Goal: Task Accomplishment & Management: Manage account settings

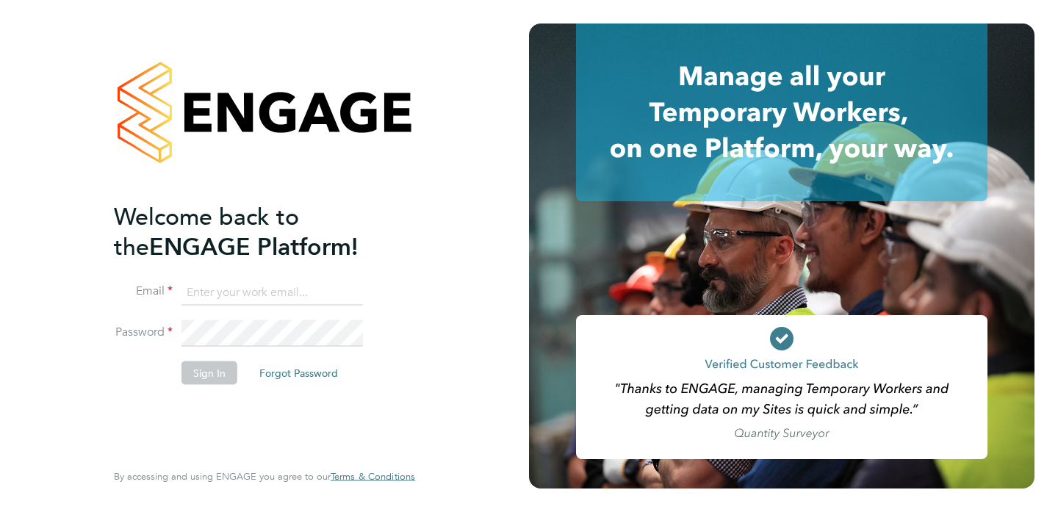
type input "sharon.howe@uk.g4s.com"
click at [210, 376] on button "Sign In" at bounding box center [209, 373] width 56 height 24
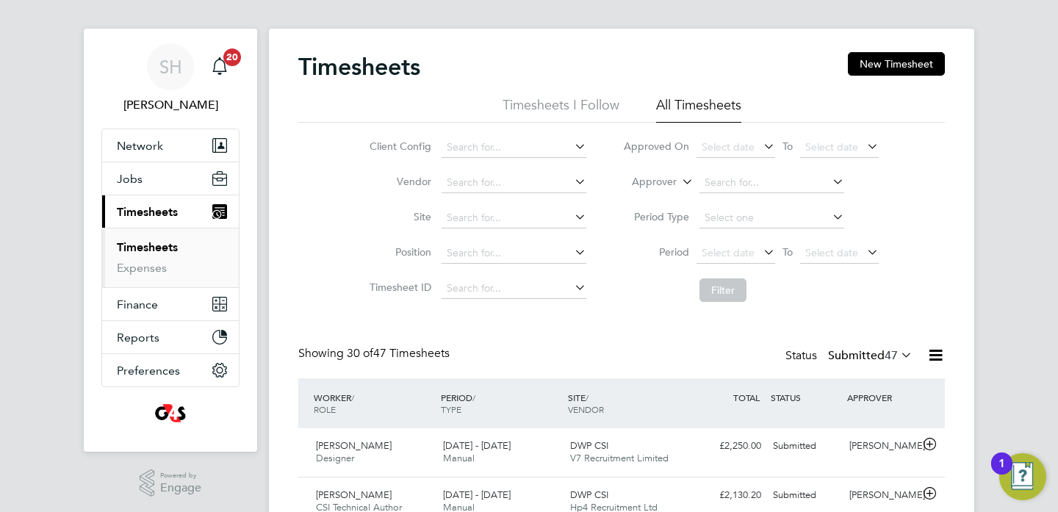
click at [543, 98] on li "Timesheets I Follow" at bounding box center [561, 109] width 117 height 26
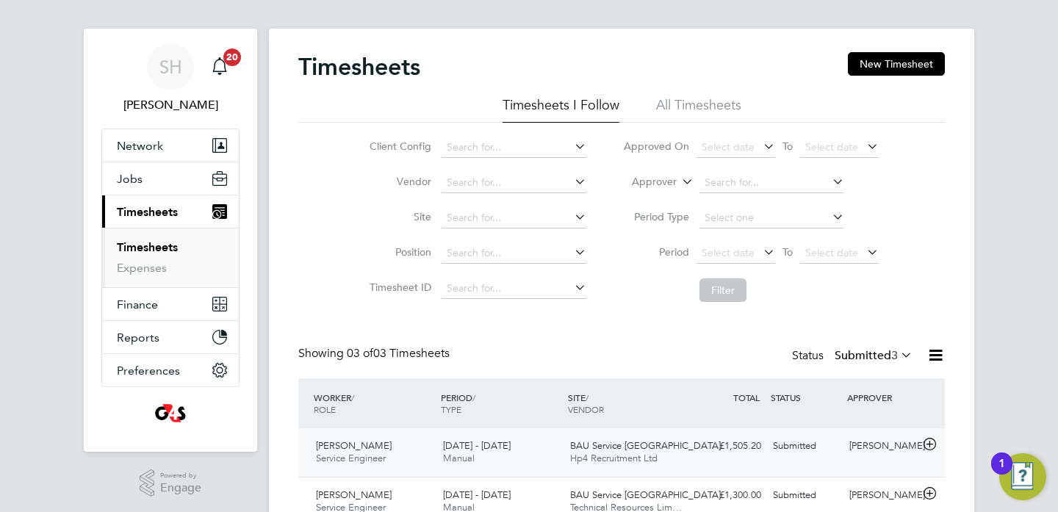
click at [798, 453] on div "Submitted" at bounding box center [805, 446] width 76 height 24
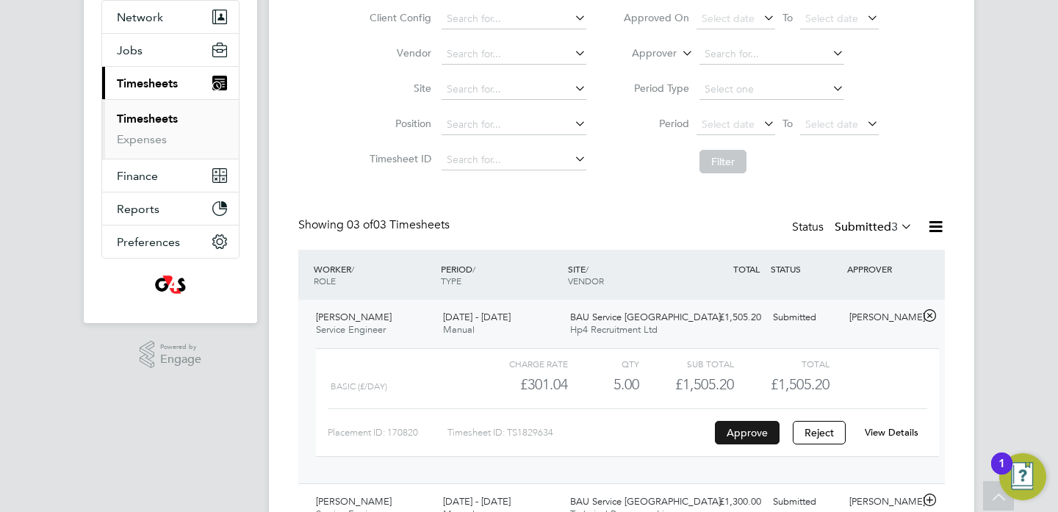
click at [739, 434] on button "Approve" at bounding box center [747, 433] width 65 height 24
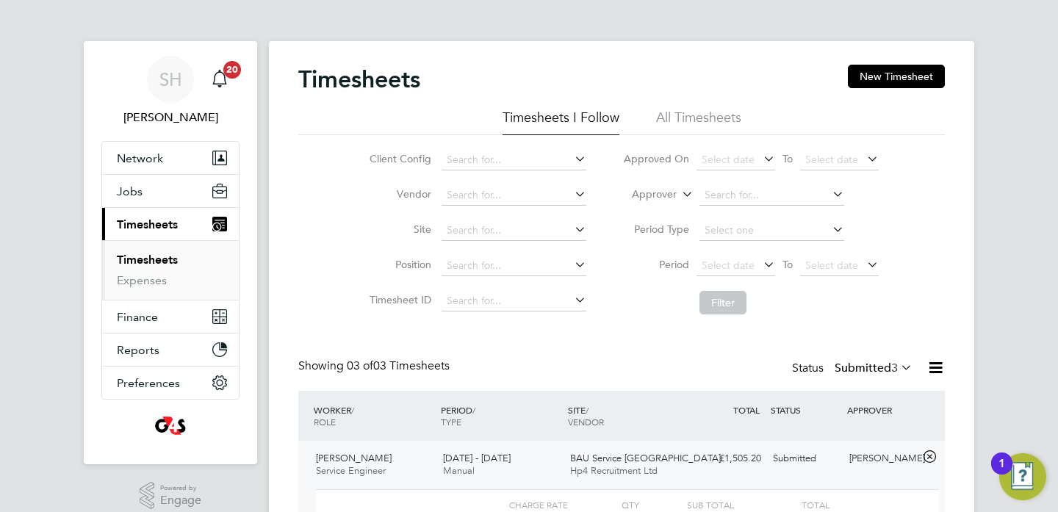
click at [567, 123] on li "Timesheets I Follow" at bounding box center [561, 122] width 117 height 26
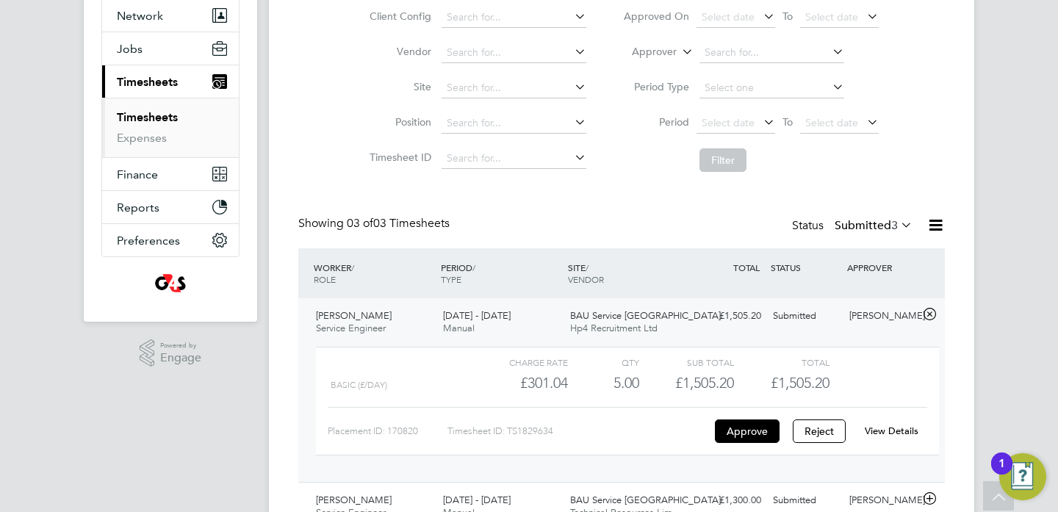
scroll to position [234, 0]
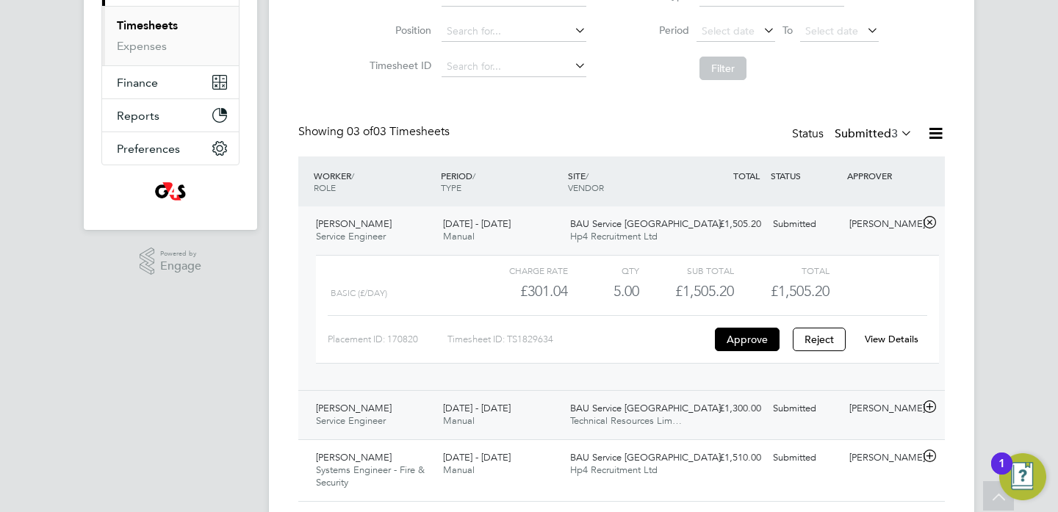
click at [799, 410] on div "Submitted" at bounding box center [805, 409] width 76 height 24
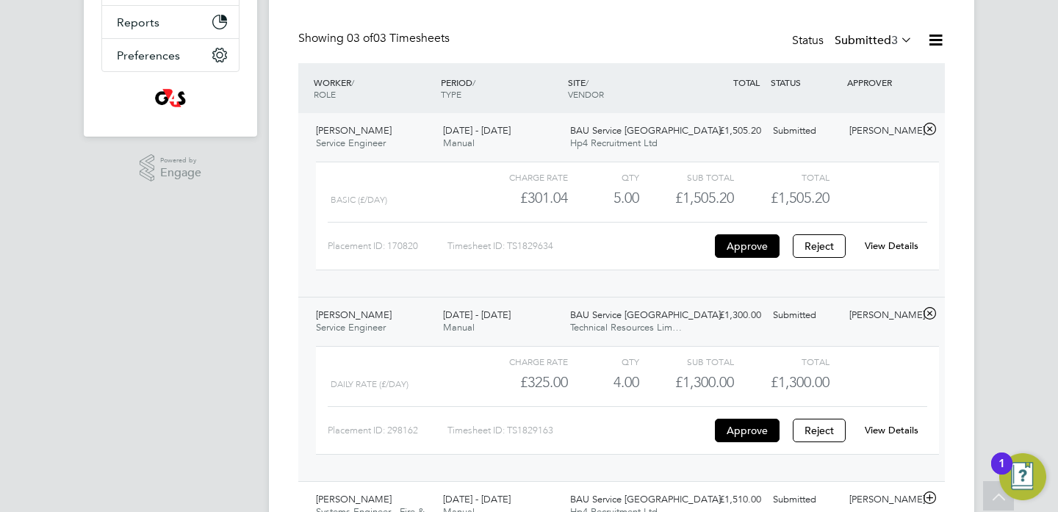
scroll to position [379, 0]
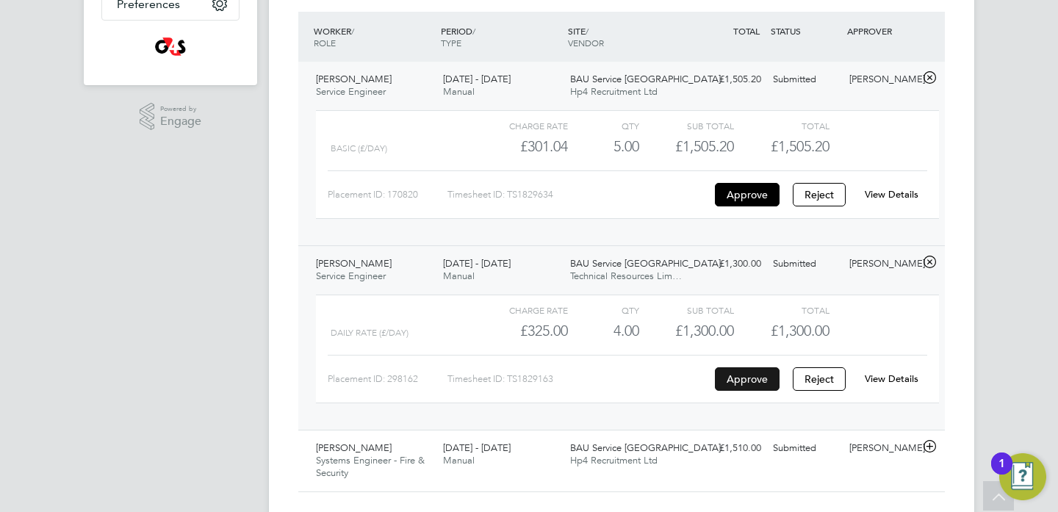
click at [763, 377] on button "Approve" at bounding box center [747, 379] width 65 height 24
click at [794, 450] on div "Submitted" at bounding box center [805, 448] width 76 height 24
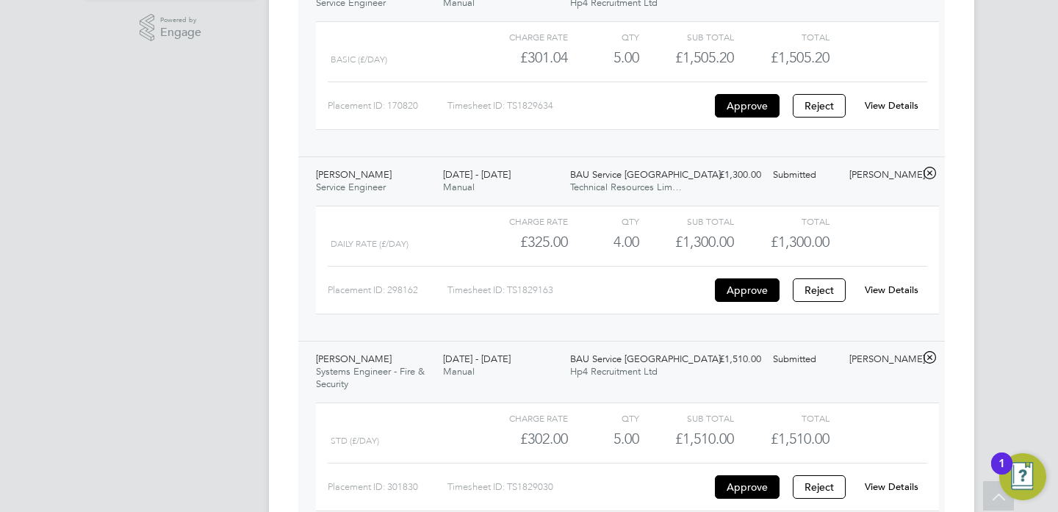
scroll to position [533, 0]
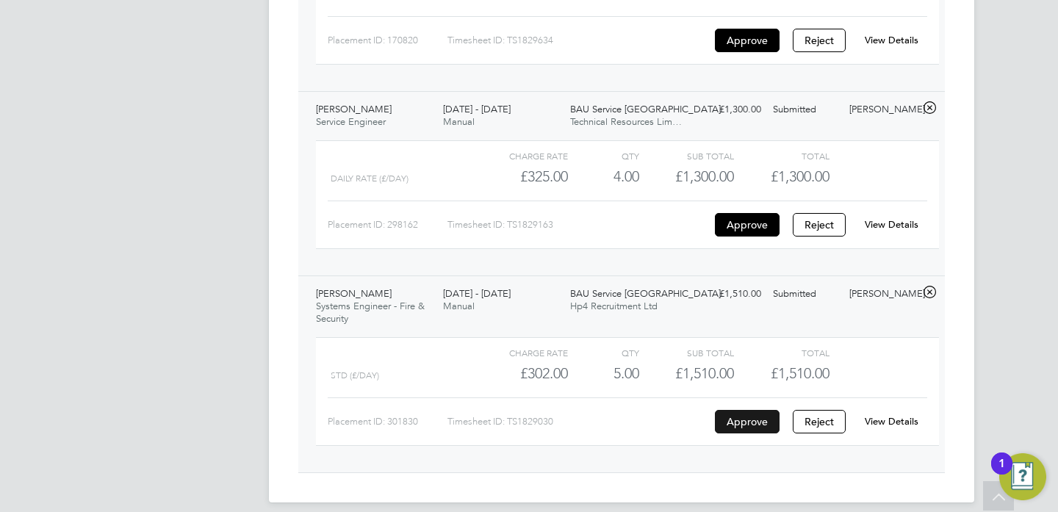
click at [748, 417] on button "Approve" at bounding box center [747, 422] width 65 height 24
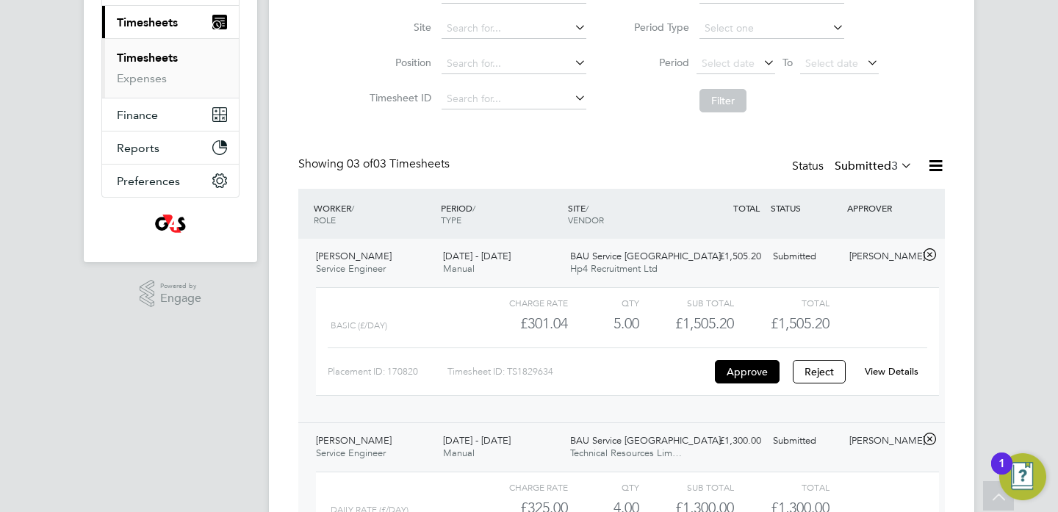
scroll to position [10, 0]
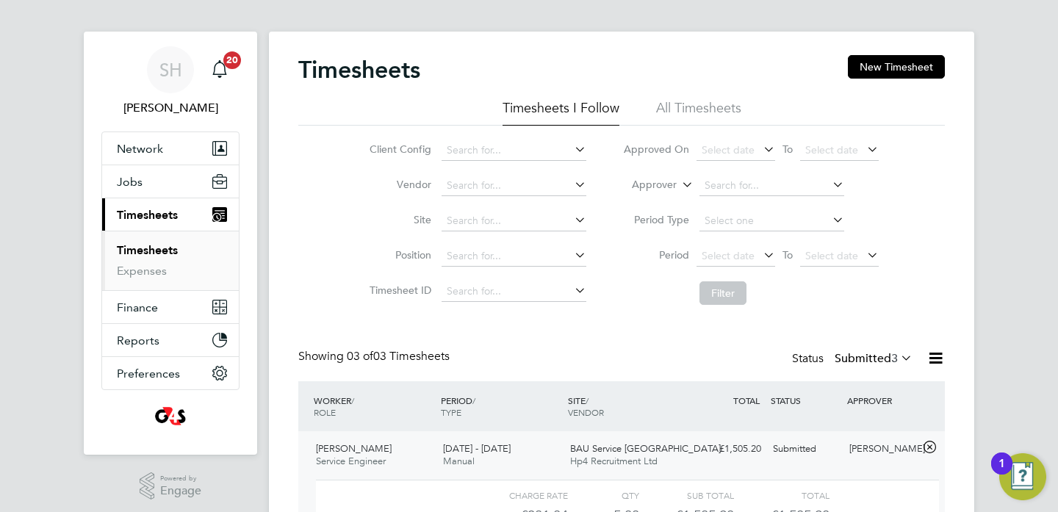
click at [158, 248] on link "Timesheets" at bounding box center [147, 250] width 61 height 14
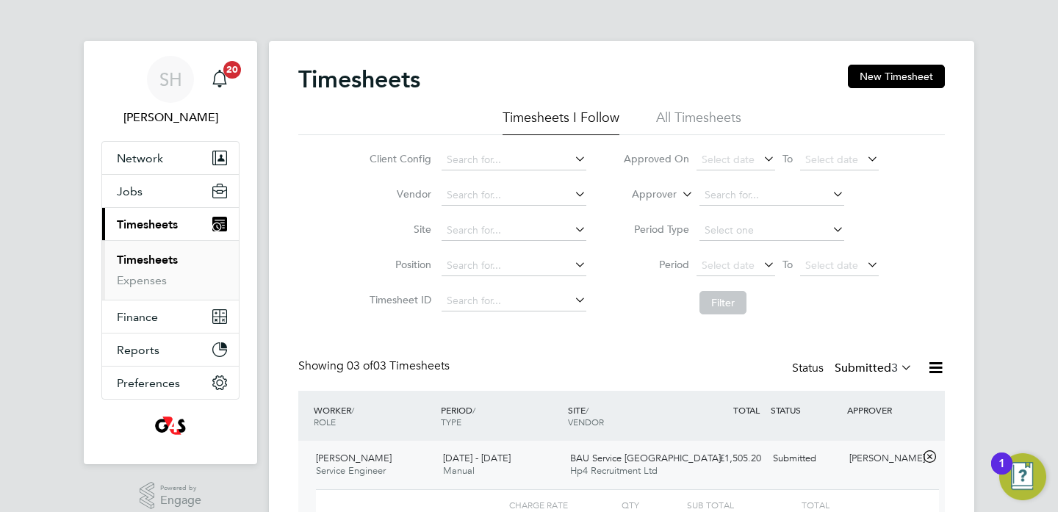
click at [687, 112] on li "All Timesheets" at bounding box center [698, 122] width 85 height 26
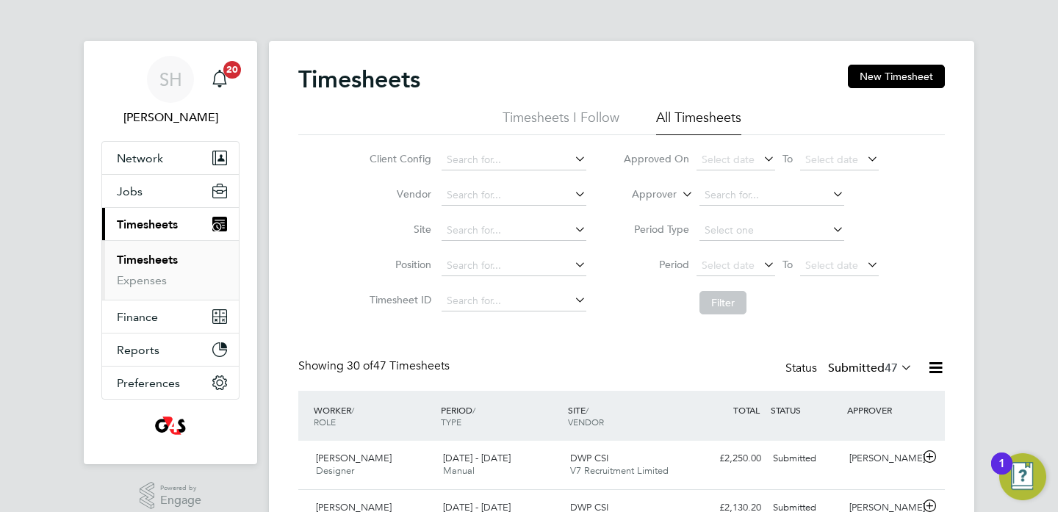
scroll to position [49, 128]
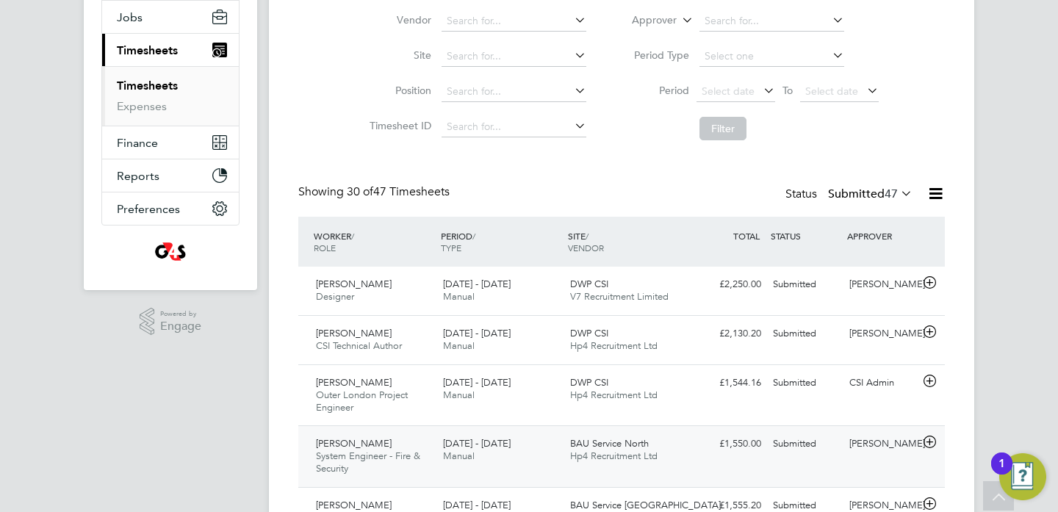
click at [786, 445] on div "Submitted" at bounding box center [805, 444] width 76 height 24
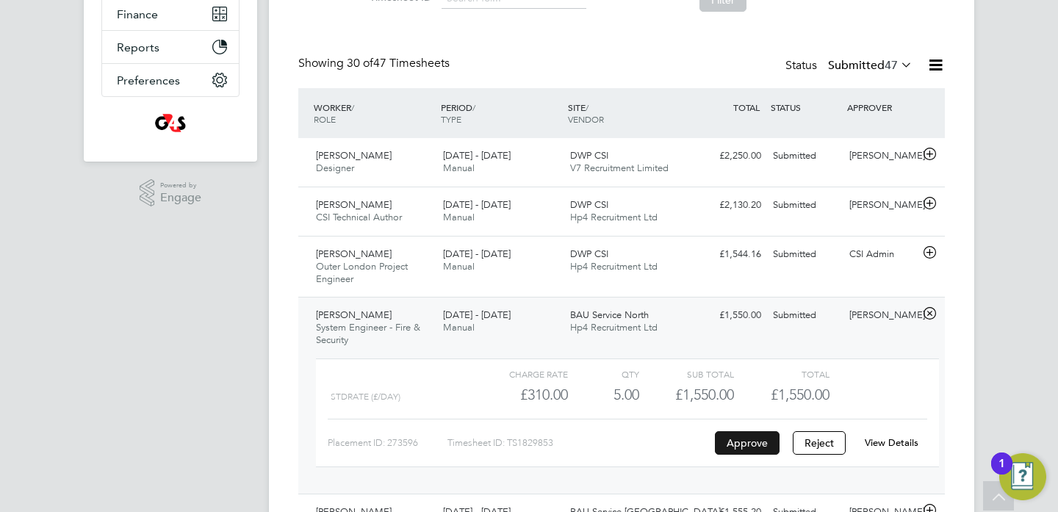
click at [757, 437] on button "Approve" at bounding box center [747, 443] width 65 height 24
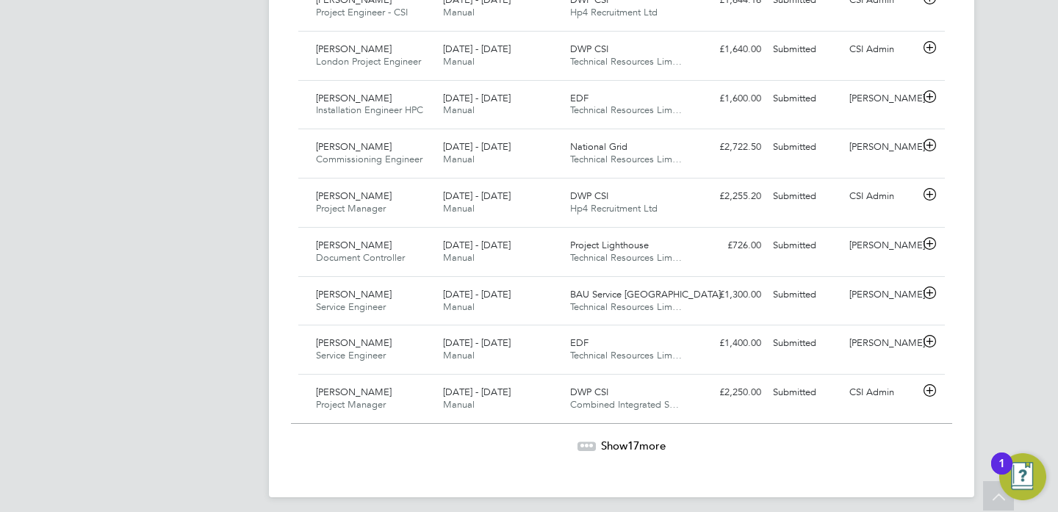
scroll to position [1720, 0]
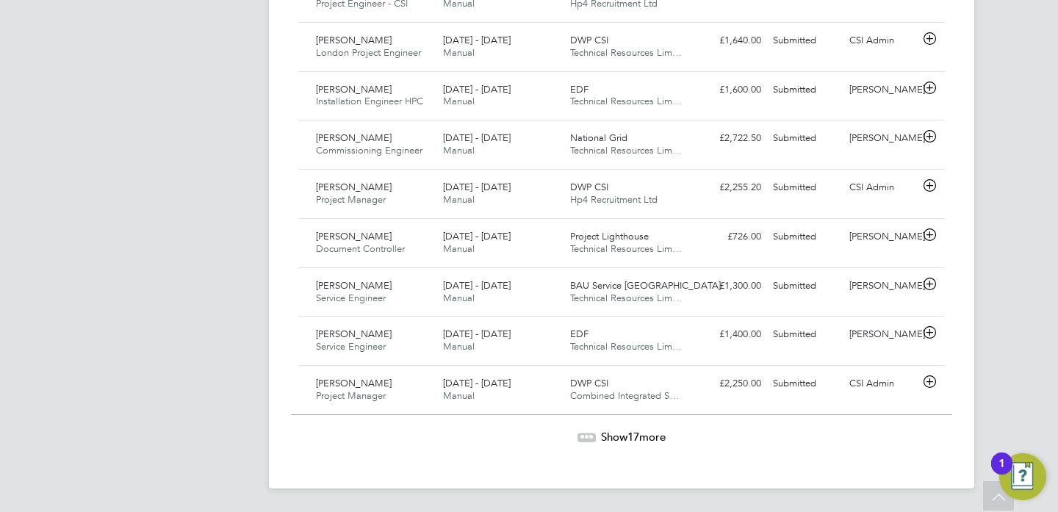
click at [608, 435] on span "Show 17 more" at bounding box center [633, 437] width 65 height 14
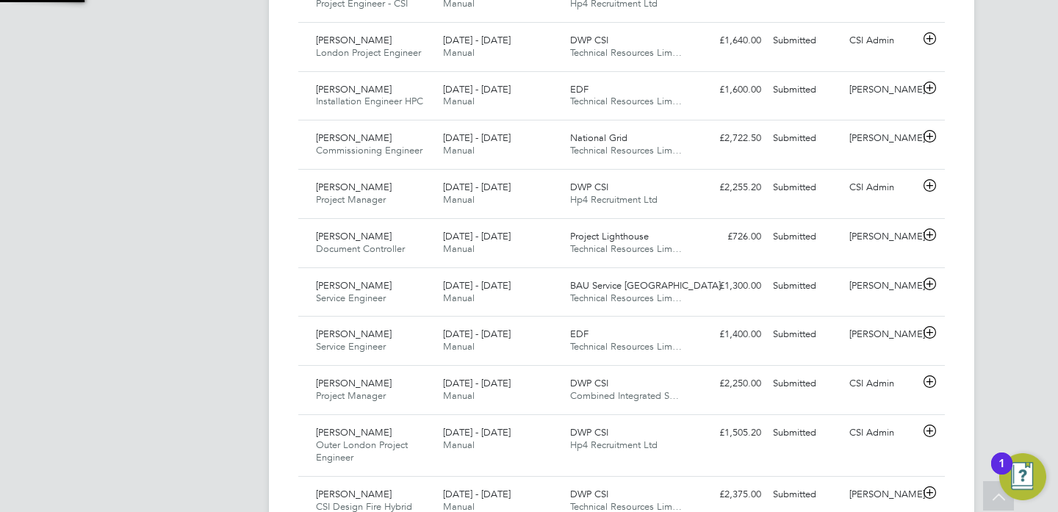
scroll to position [37, 128]
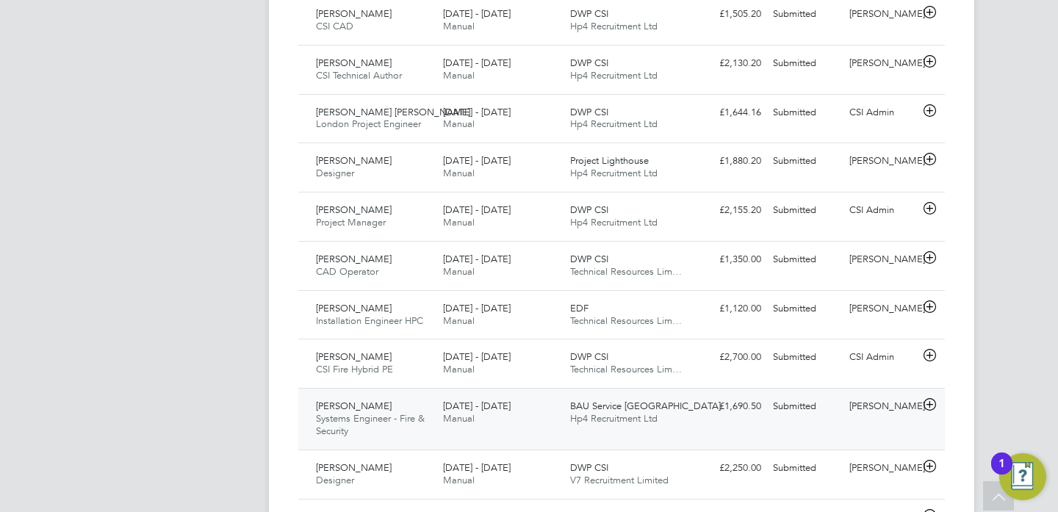
click at [790, 406] on div "Submitted" at bounding box center [805, 407] width 76 height 24
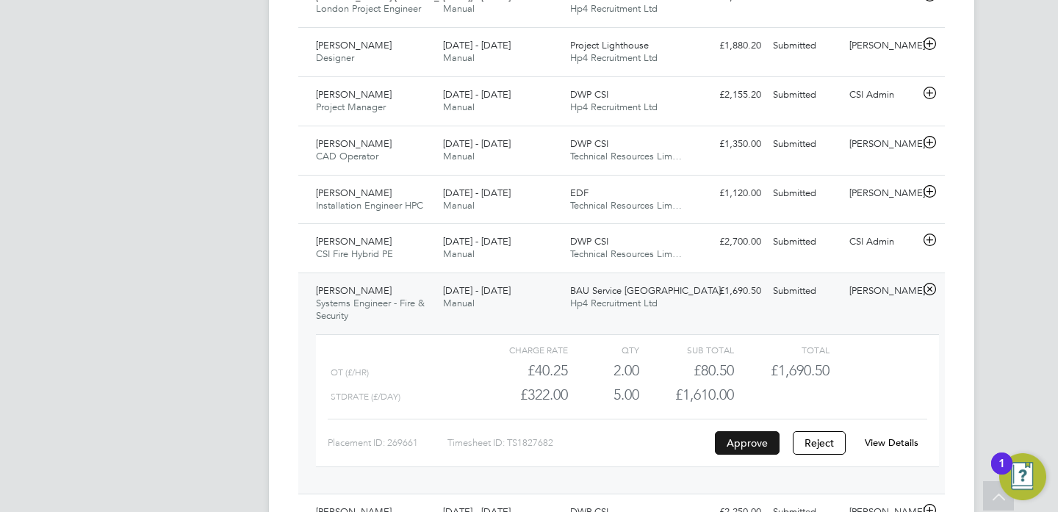
click at [753, 441] on button "Approve" at bounding box center [747, 443] width 65 height 24
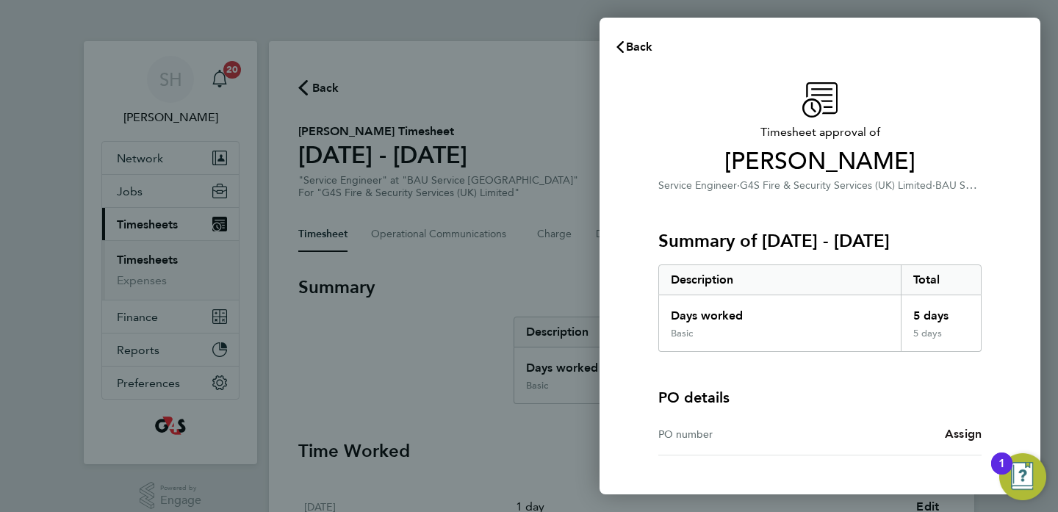
click at [960, 435] on span "Assign" at bounding box center [963, 434] width 37 height 14
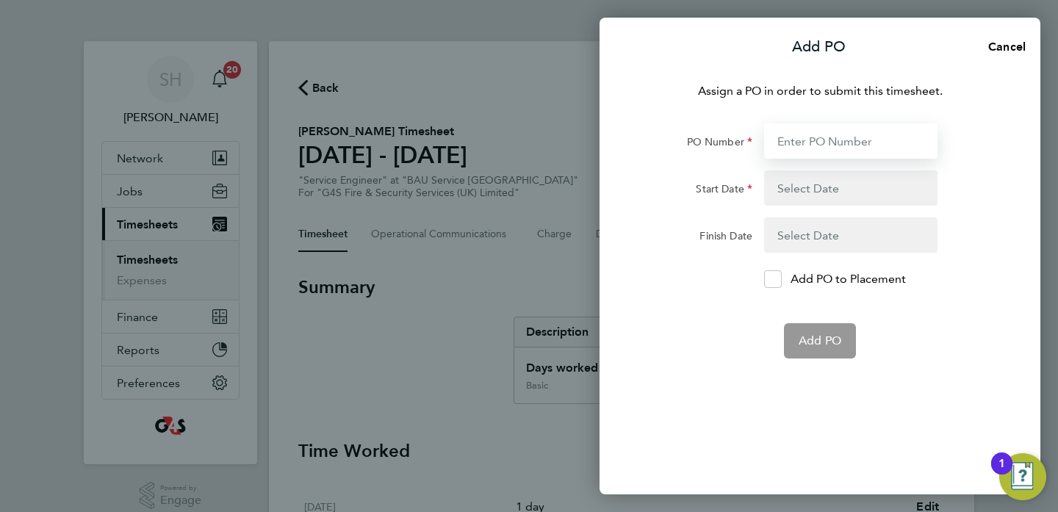
paste input "50CN-BST8888-BR"
type input "50CN-BST8888-BR"
click at [795, 203] on button "button" at bounding box center [850, 187] width 173 height 35
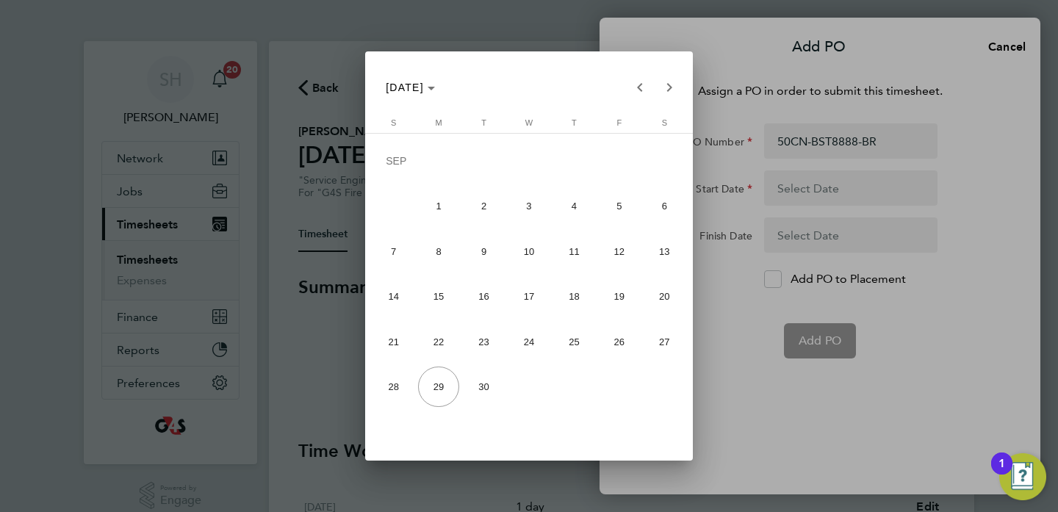
click at [445, 339] on span "22" at bounding box center [438, 342] width 40 height 40
type input "[DATE]"
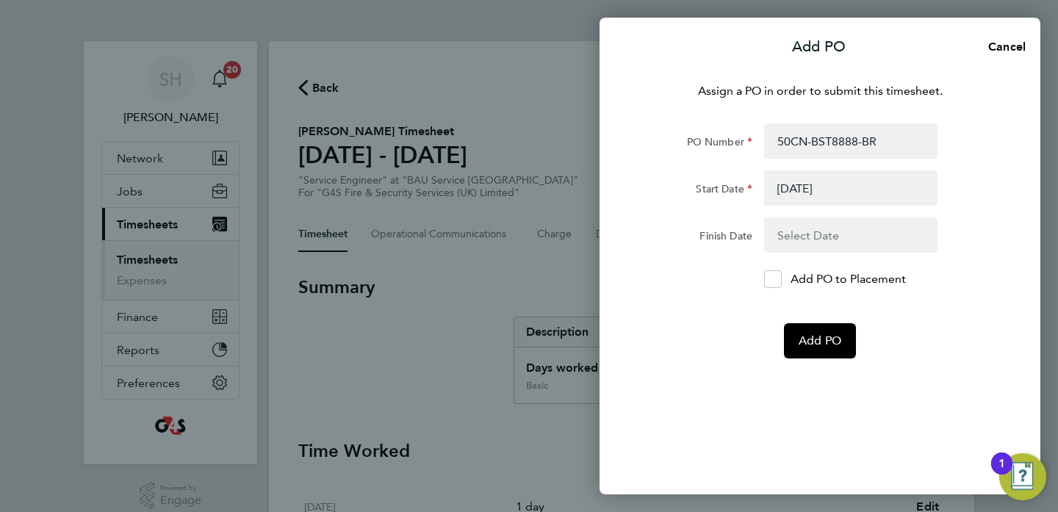
click at [803, 238] on button "button" at bounding box center [850, 235] width 173 height 35
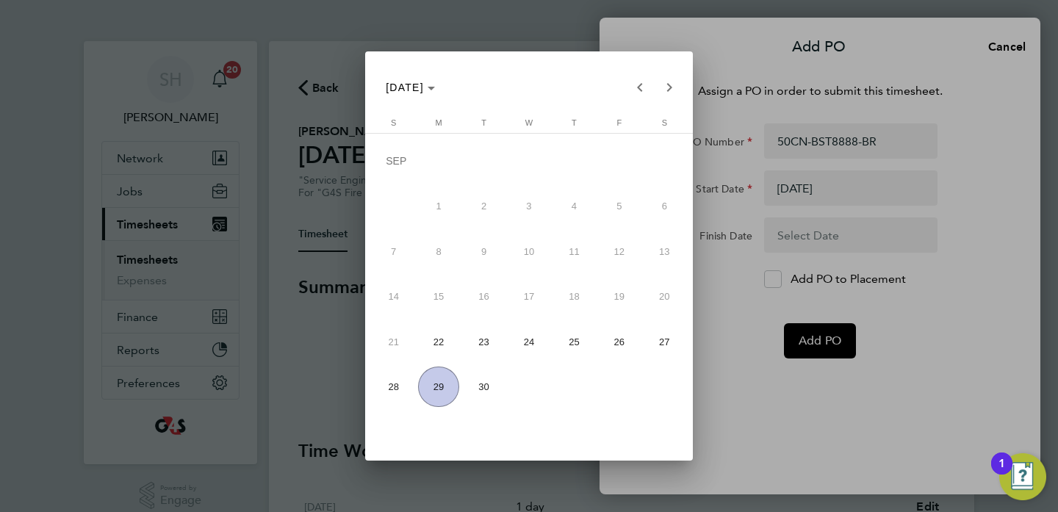
click at [393, 381] on span "28" at bounding box center [393, 387] width 40 height 40
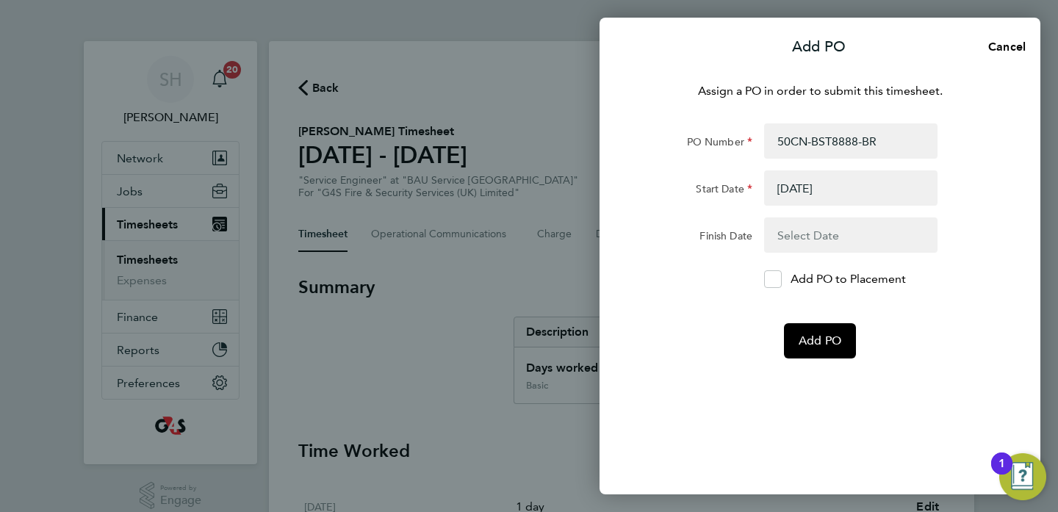
type input "[DATE]"
click at [773, 283] on icon at bounding box center [772, 280] width 11 height 10
click at [778, 279] on input "Add PO to Placement" at bounding box center [778, 279] width 0 height 0
click at [817, 335] on span "Add PO" at bounding box center [820, 341] width 43 height 15
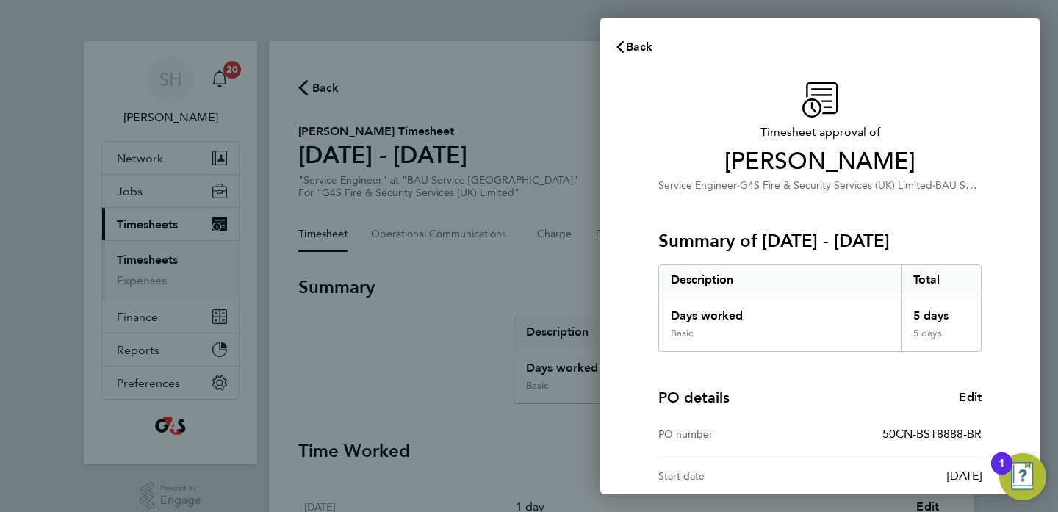
scroll to position [192, 0]
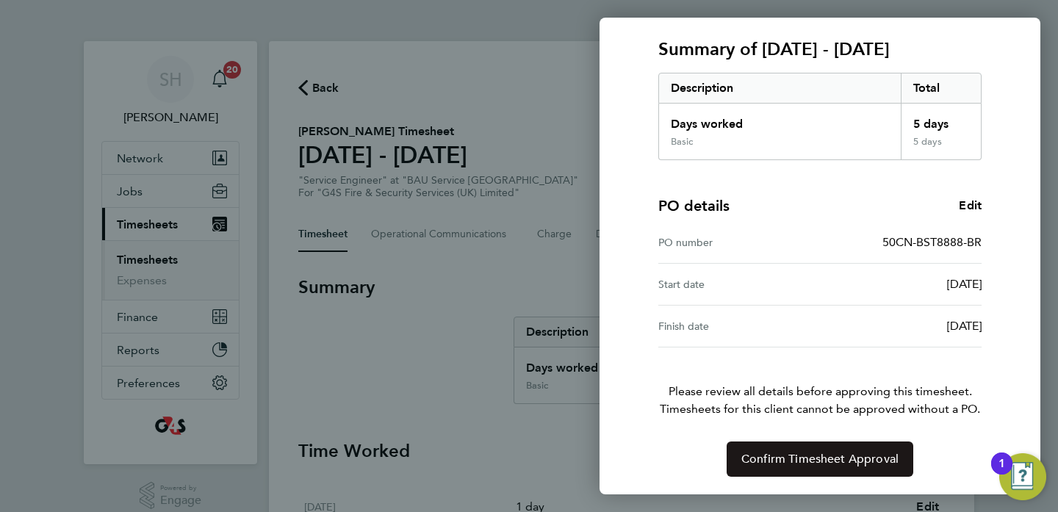
click at [808, 457] on span "Confirm Timesheet Approval" at bounding box center [819, 459] width 157 height 15
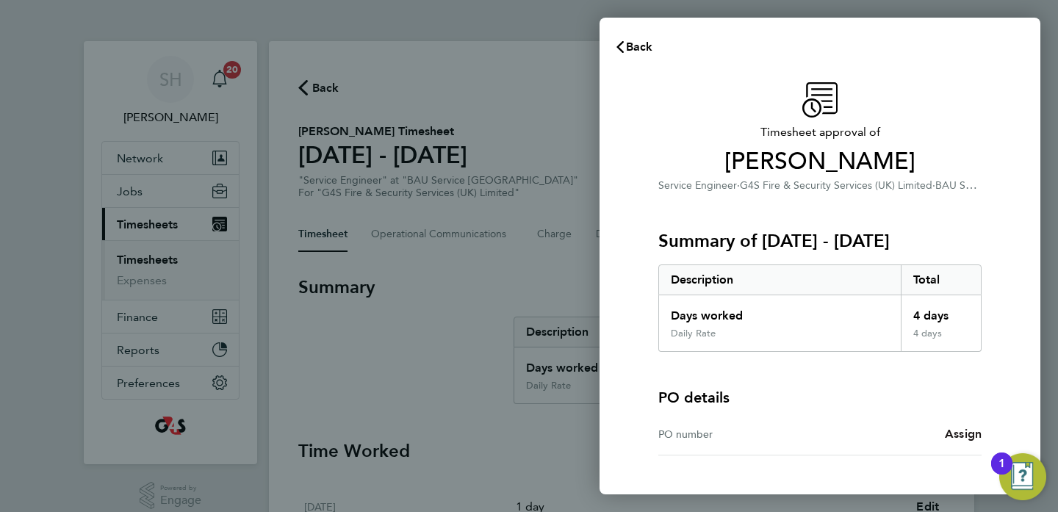
click at [955, 434] on span "Assign" at bounding box center [963, 434] width 37 height 14
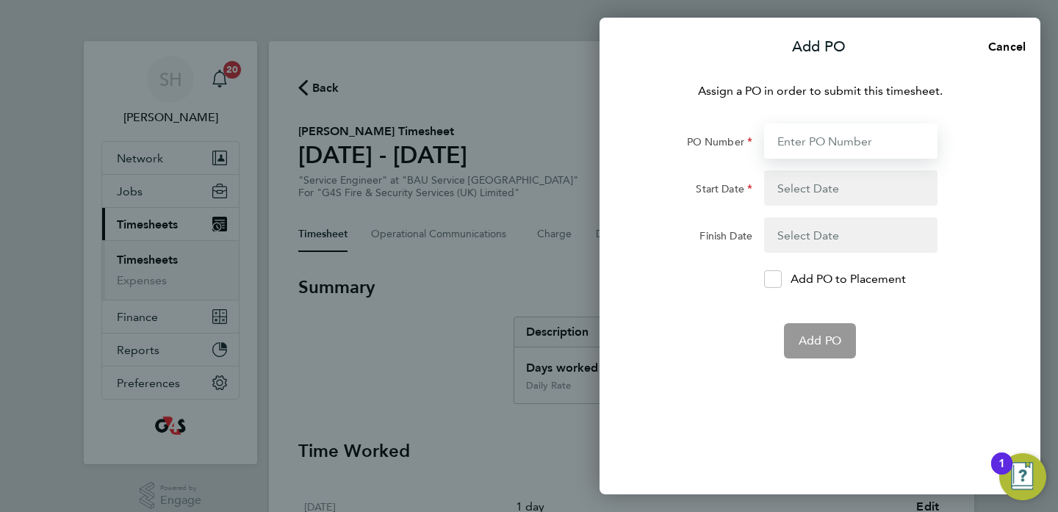
click at [806, 148] on input "PO Number" at bounding box center [850, 140] width 173 height 35
paste input "50CN-BST8886-BR"
type input "50CN-BST8886-BR"
click at [824, 176] on button "button" at bounding box center [850, 187] width 173 height 35
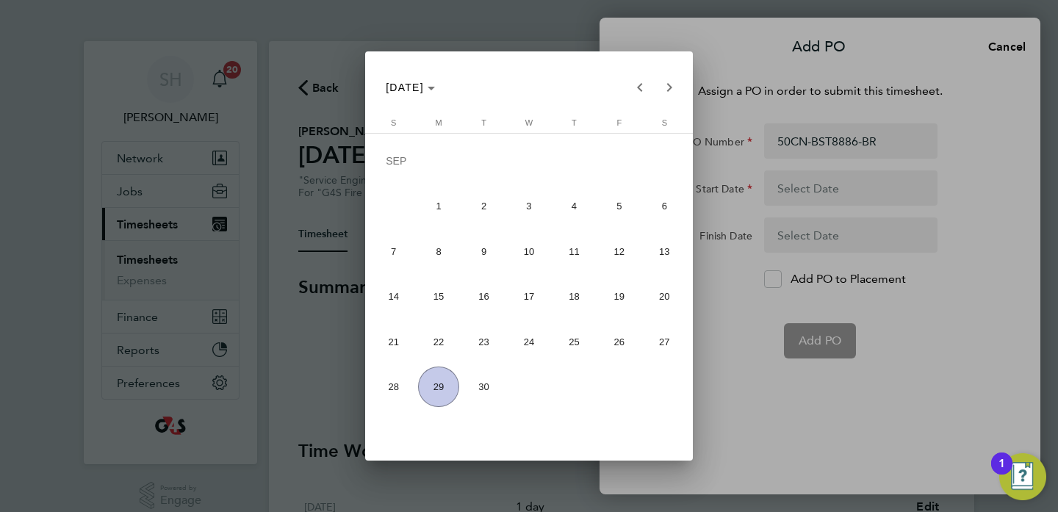
click at [436, 342] on span "22" at bounding box center [438, 342] width 40 height 40
type input "[DATE]"
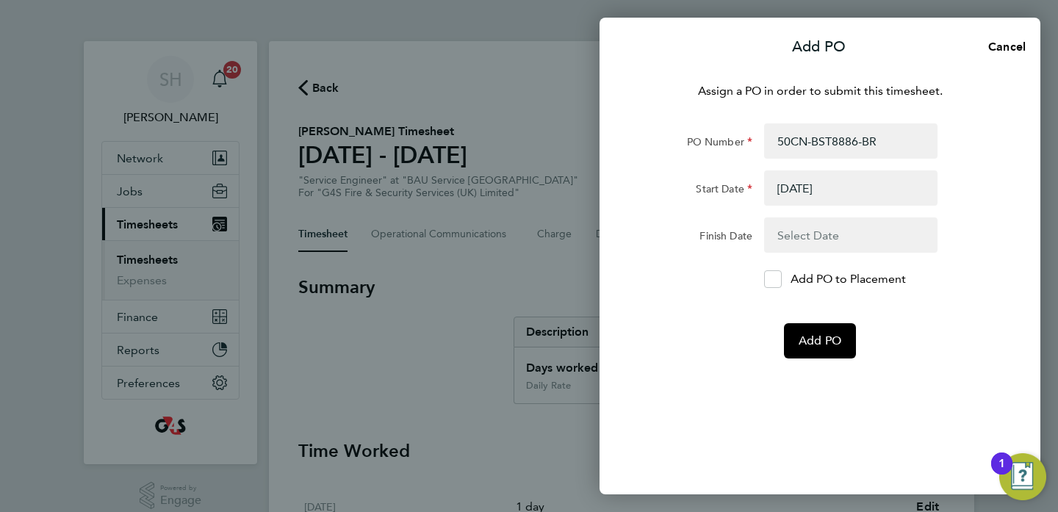
click at [785, 231] on button "button" at bounding box center [850, 235] width 173 height 35
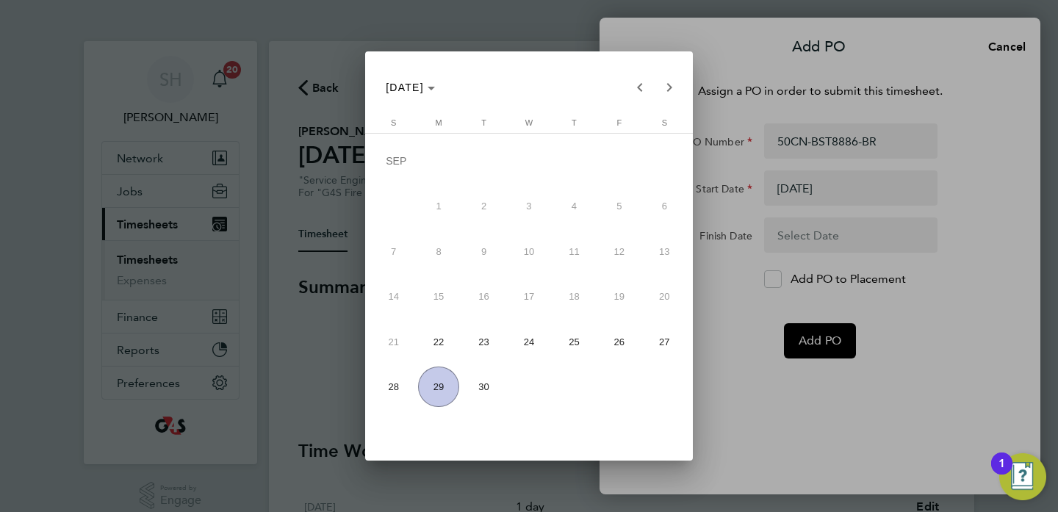
click at [391, 384] on span "28" at bounding box center [393, 387] width 40 height 40
type input "[DATE]"
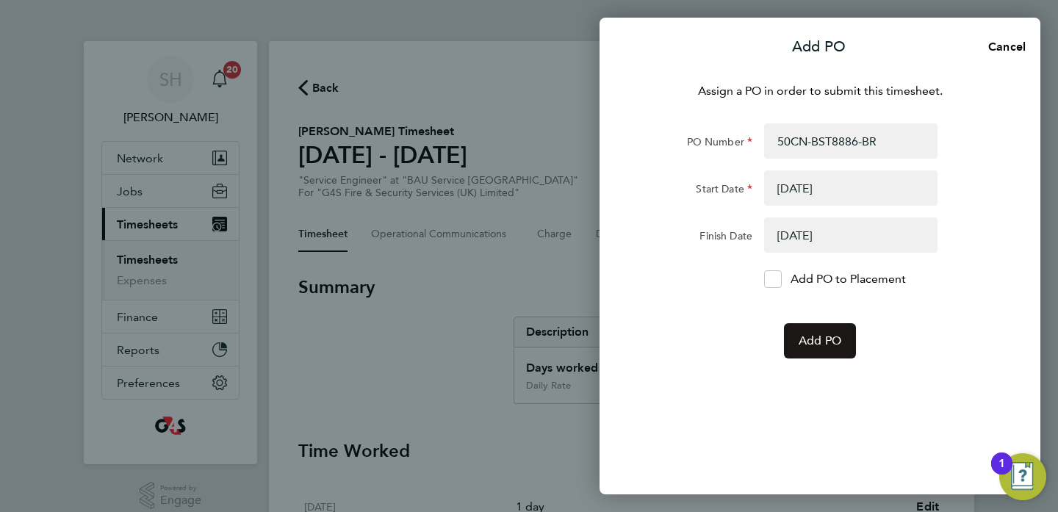
click at [820, 338] on span "Add PO" at bounding box center [820, 341] width 43 height 15
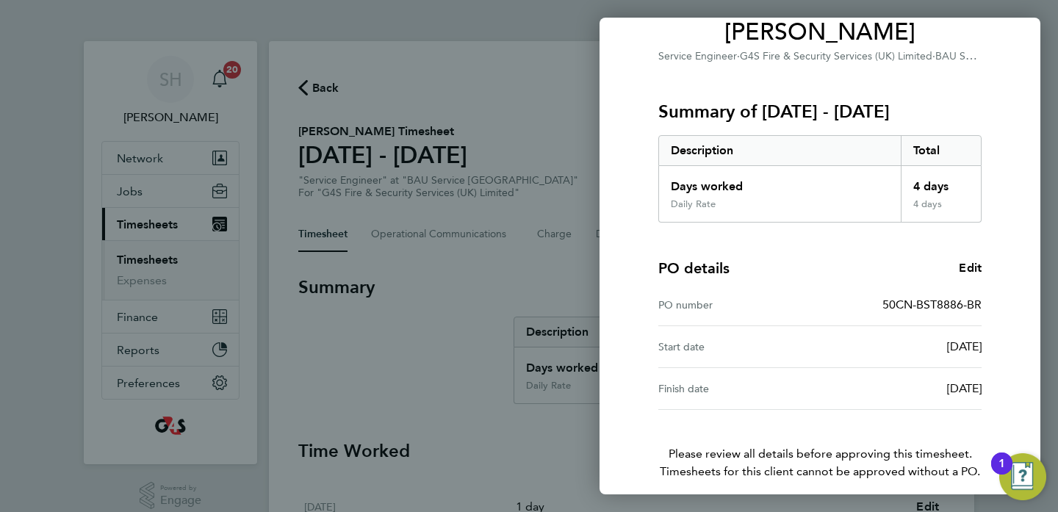
scroll to position [192, 0]
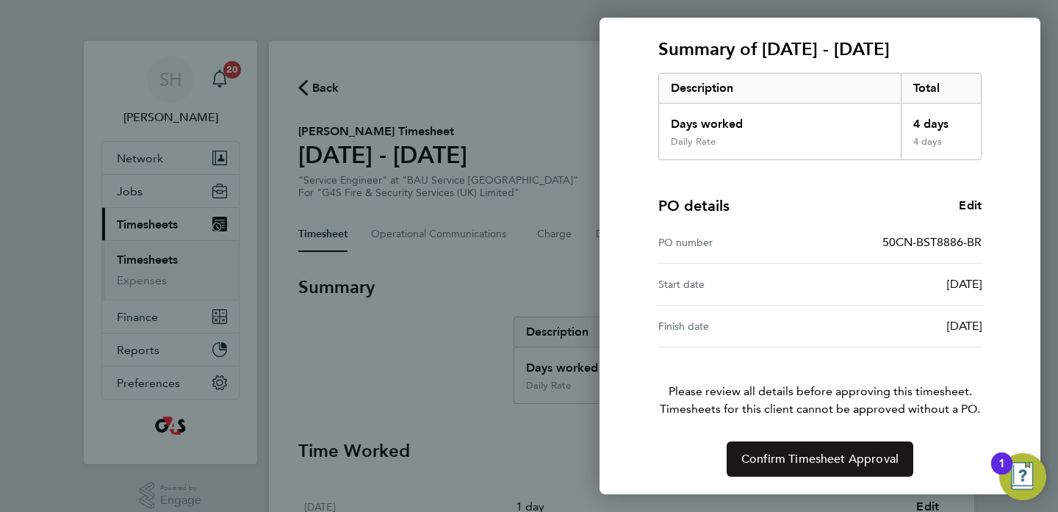
click at [832, 454] on span "Confirm Timesheet Approval" at bounding box center [819, 459] width 157 height 15
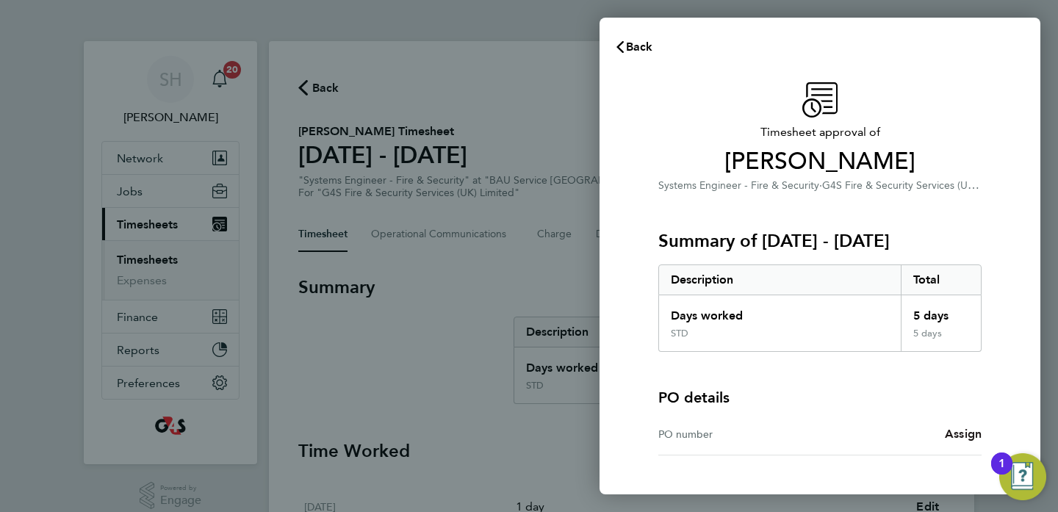
click at [967, 426] on link "Assign" at bounding box center [963, 434] width 37 height 18
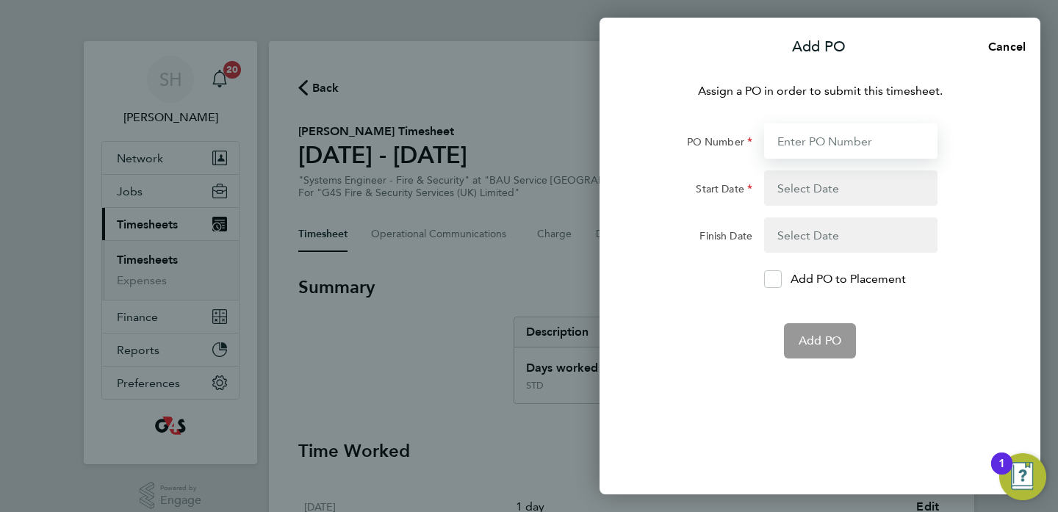
click at [806, 151] on input "PO Number" at bounding box center [850, 140] width 173 height 35
paste input "50CN-BST8889-BR"
type input "50CN-BST8889-BR"
click at [807, 193] on button "button" at bounding box center [850, 187] width 173 height 35
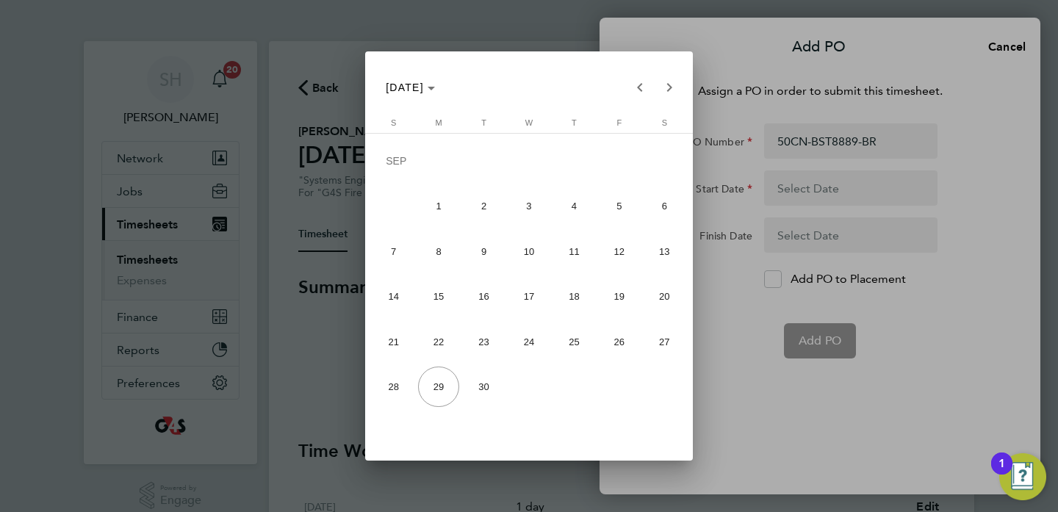
click at [438, 345] on span "22" at bounding box center [438, 342] width 40 height 40
type input "[DATE]"
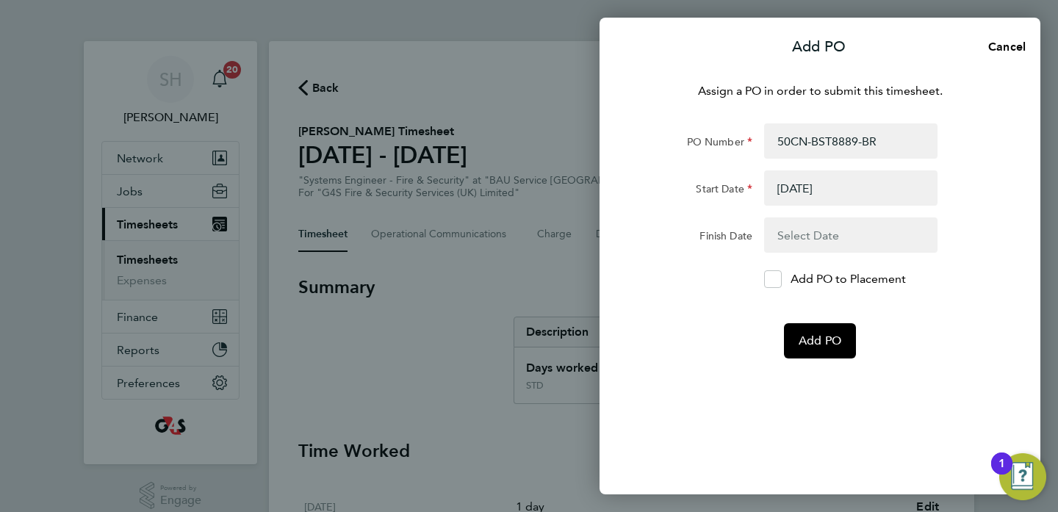
click at [841, 239] on button "button" at bounding box center [850, 235] width 173 height 35
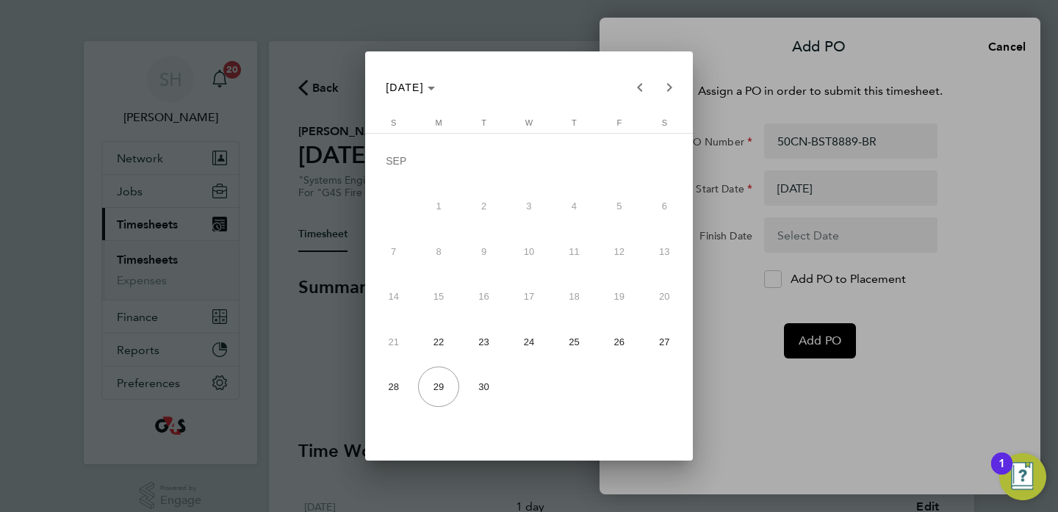
click at [392, 387] on span "28" at bounding box center [393, 387] width 40 height 40
type input "[DATE]"
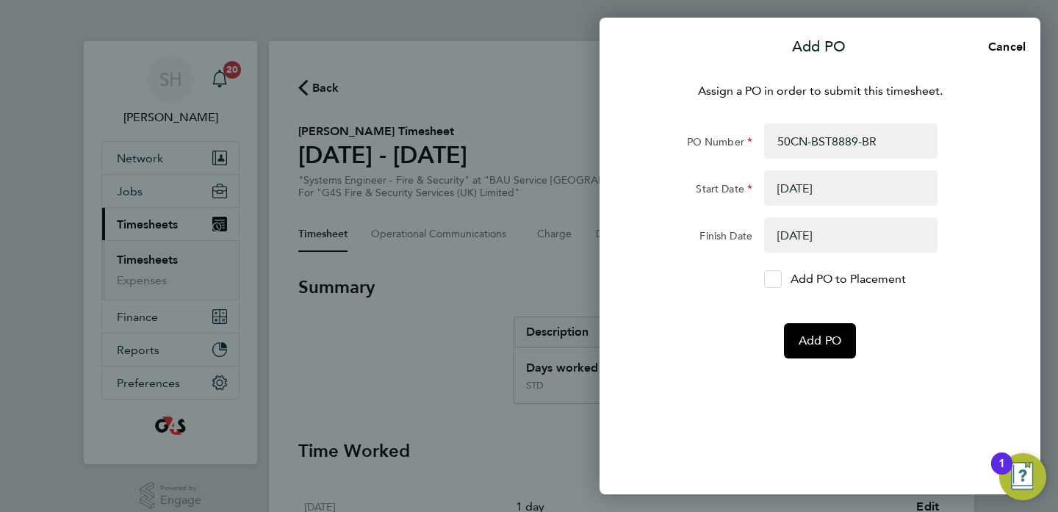
click at [772, 281] on icon at bounding box center [773, 280] width 11 height 10
click at [778, 279] on input "Add PO to Placement" at bounding box center [778, 279] width 0 height 0
click at [819, 337] on span "Add PO" at bounding box center [820, 341] width 43 height 15
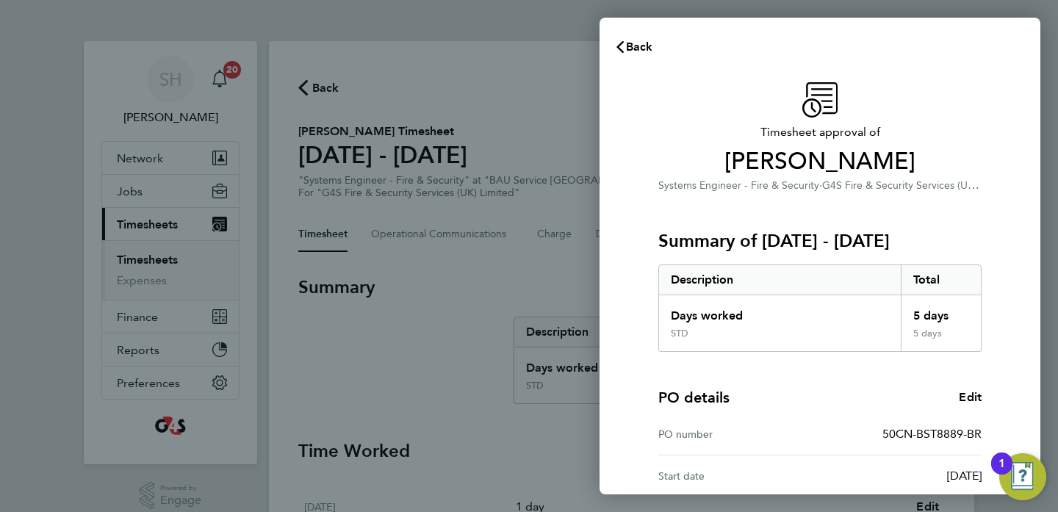
scroll to position [192, 0]
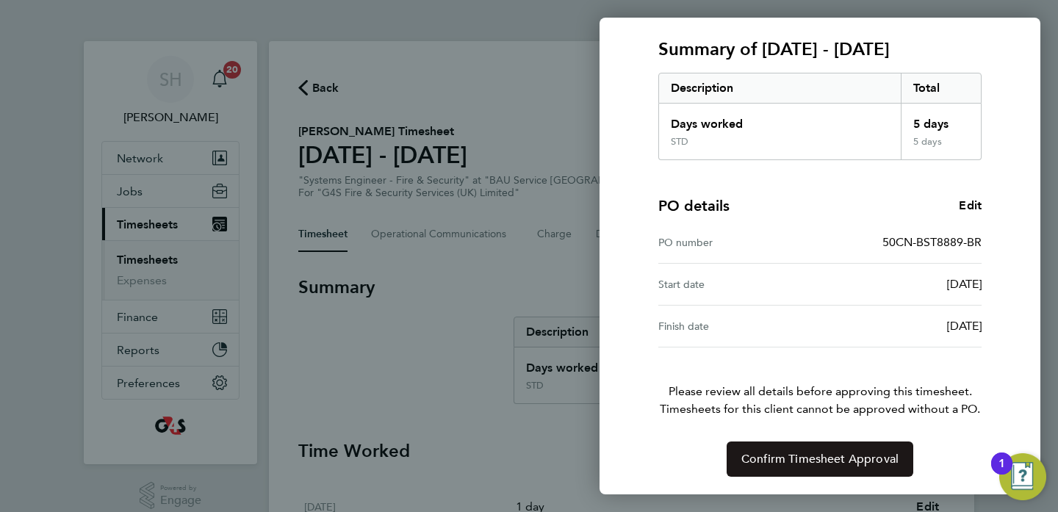
click at [796, 449] on button "Confirm Timesheet Approval" at bounding box center [820, 459] width 187 height 35
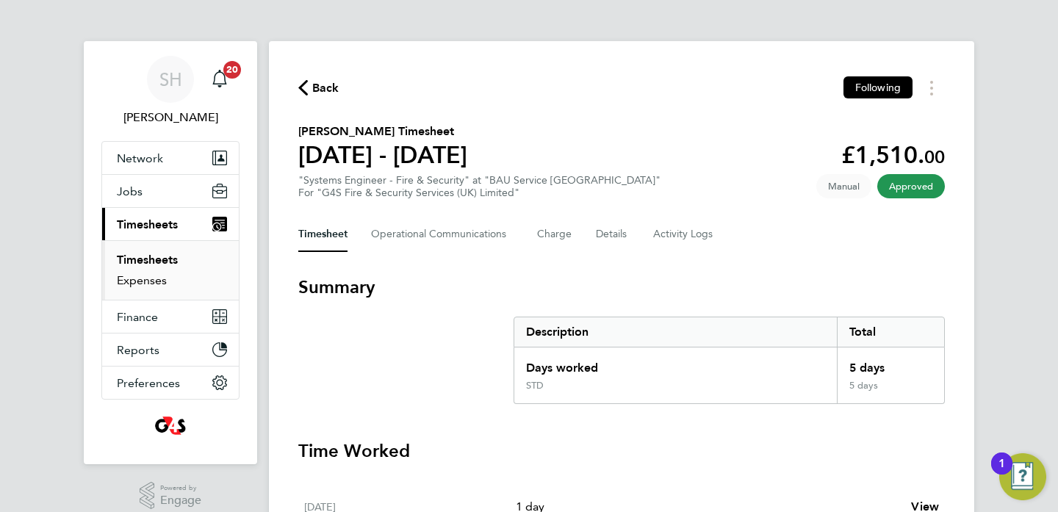
click at [143, 279] on link "Expenses" at bounding box center [142, 280] width 50 height 14
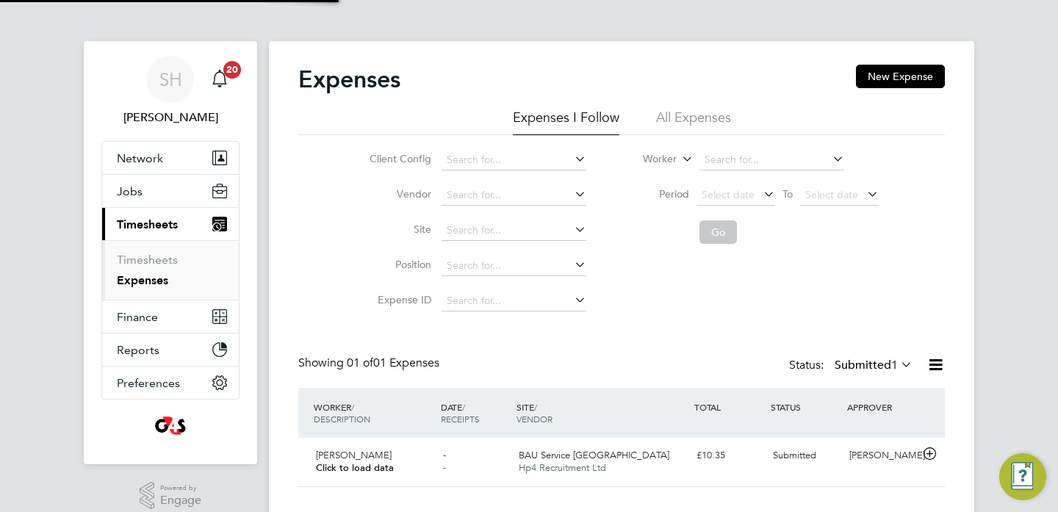
scroll to position [37, 179]
click at [780, 455] on span "Submitted" at bounding box center [794, 455] width 43 height 12
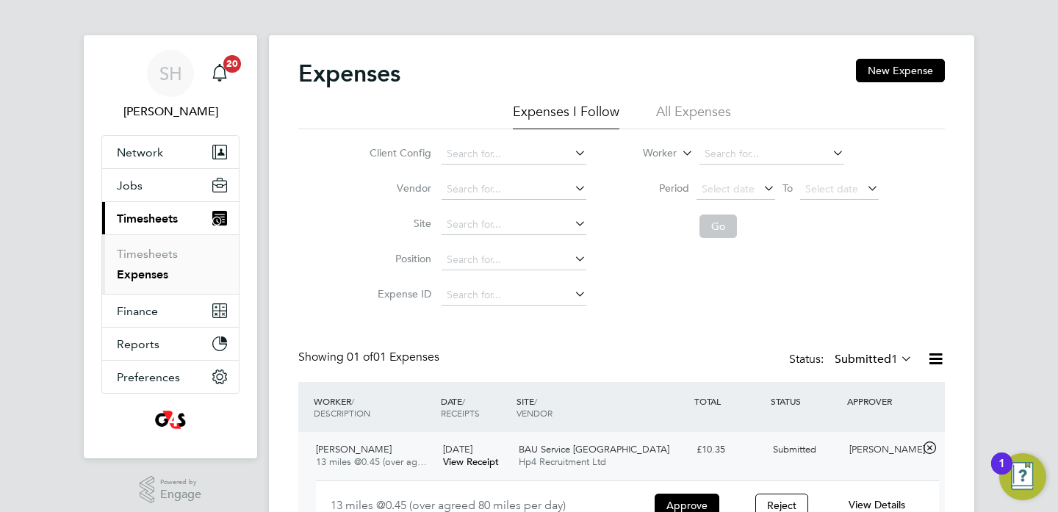
scroll to position [93, 0]
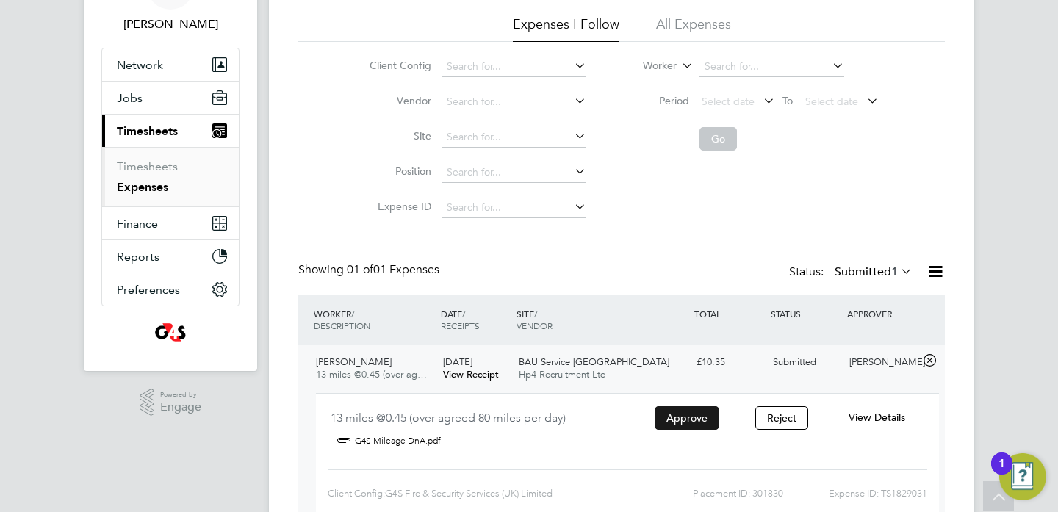
click at [686, 413] on button "Approve" at bounding box center [687, 418] width 65 height 24
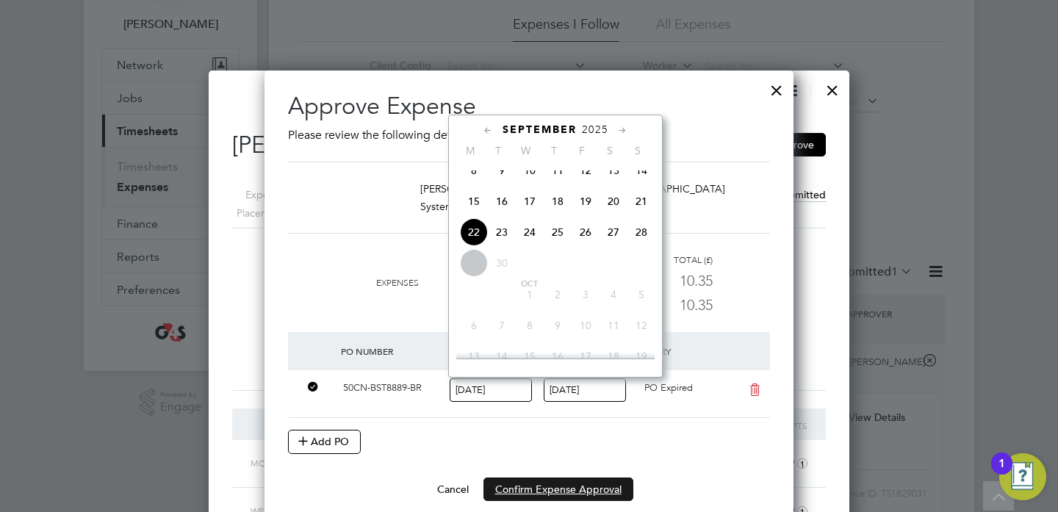
click at [568, 489] on button "Confirm Expense Approval" at bounding box center [559, 490] width 150 height 24
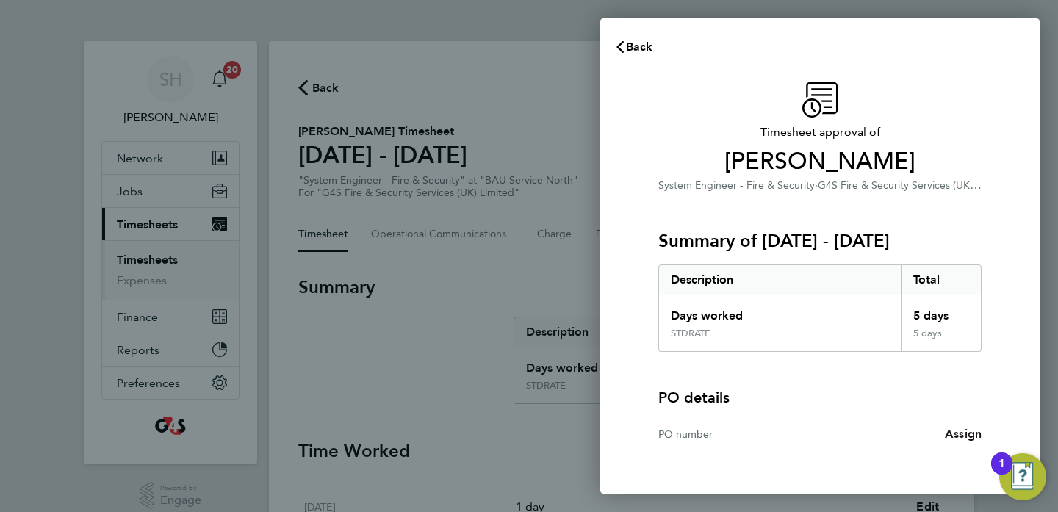
click at [965, 429] on span "Assign" at bounding box center [963, 434] width 37 height 14
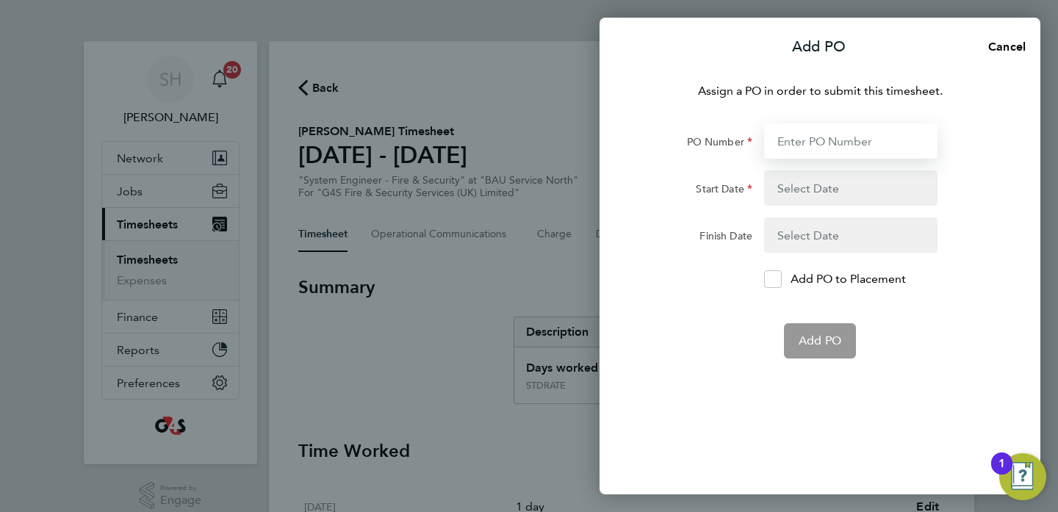
paste input "50NO-BST8890-BR"
type input "50NO-BST8890-BR"
click at [797, 193] on button "button" at bounding box center [850, 187] width 173 height 35
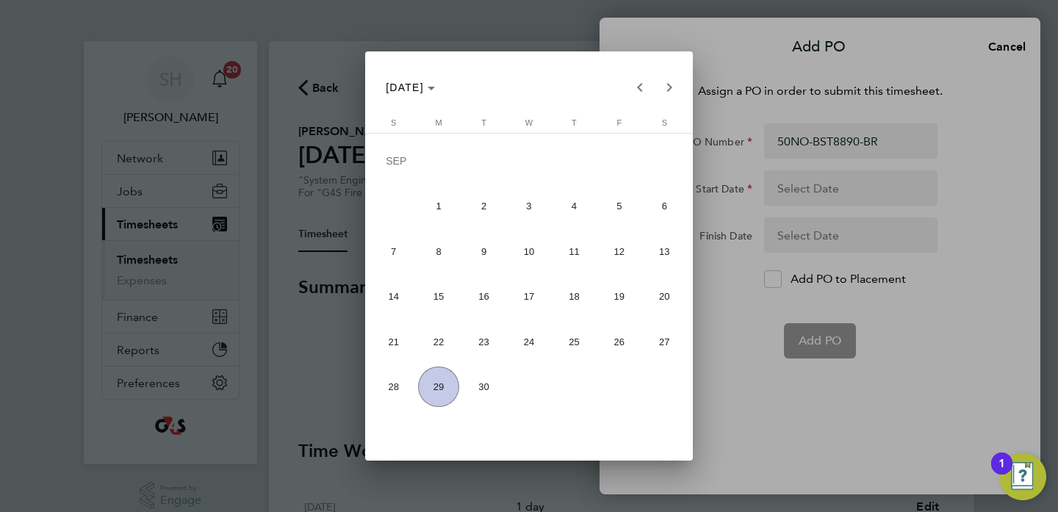
click at [434, 343] on span "22" at bounding box center [438, 342] width 40 height 40
type input "[DATE]"
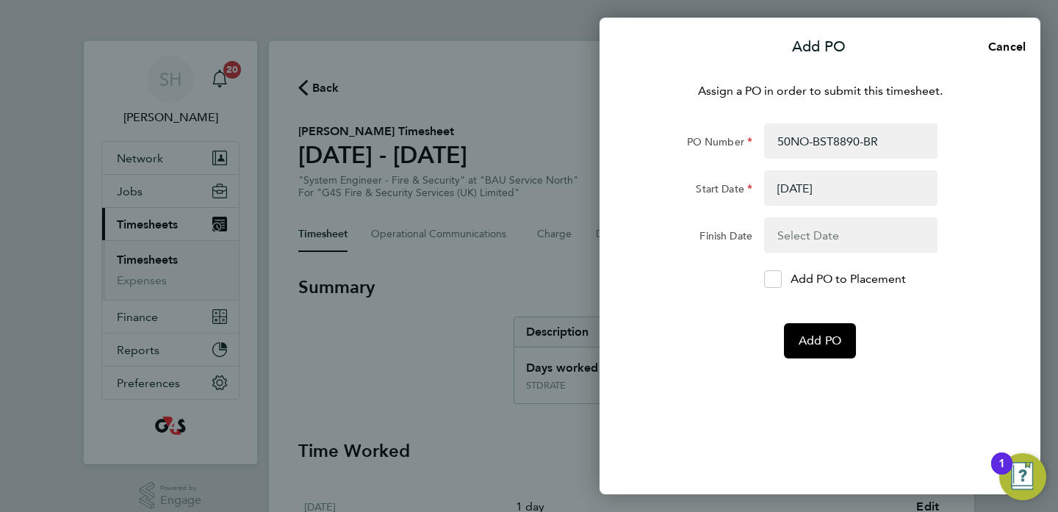
click at [842, 240] on button "button" at bounding box center [850, 235] width 173 height 35
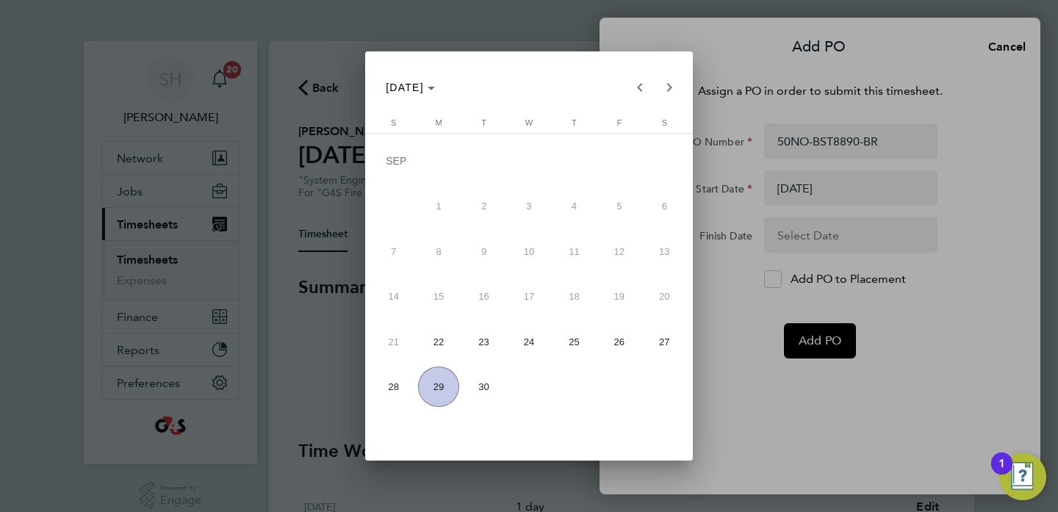
click at [393, 387] on span "28" at bounding box center [393, 387] width 40 height 40
type input "[DATE]"
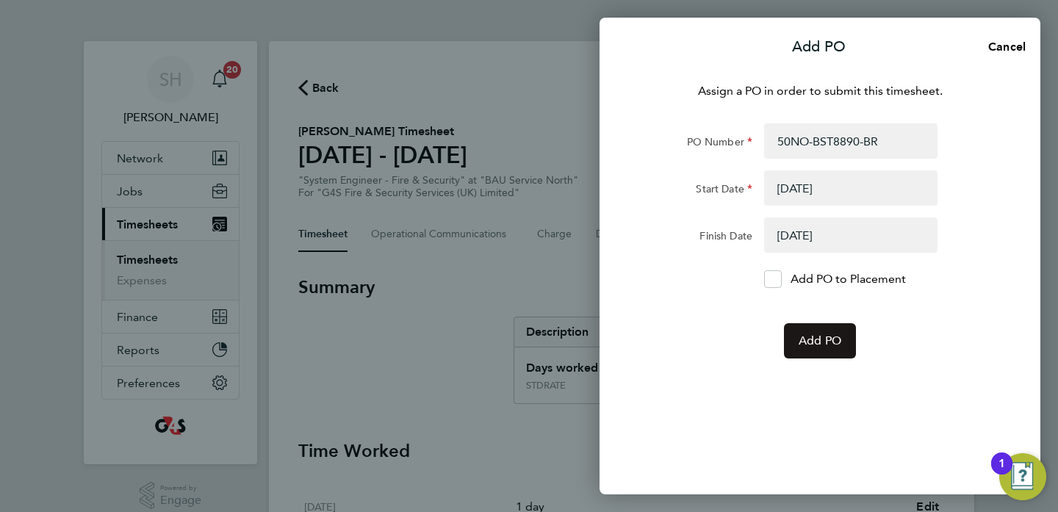
click at [828, 339] on span "Add PO" at bounding box center [820, 341] width 43 height 15
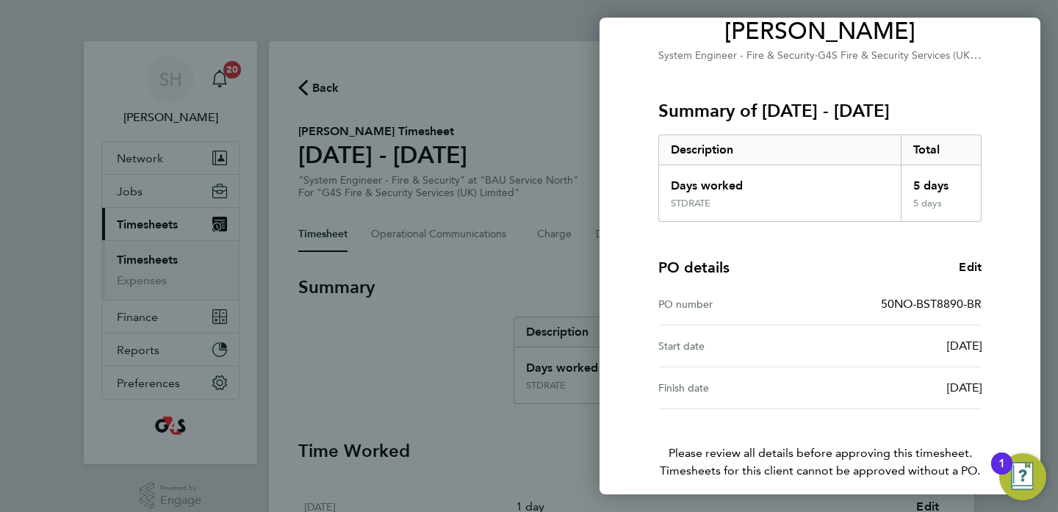
scroll to position [192, 0]
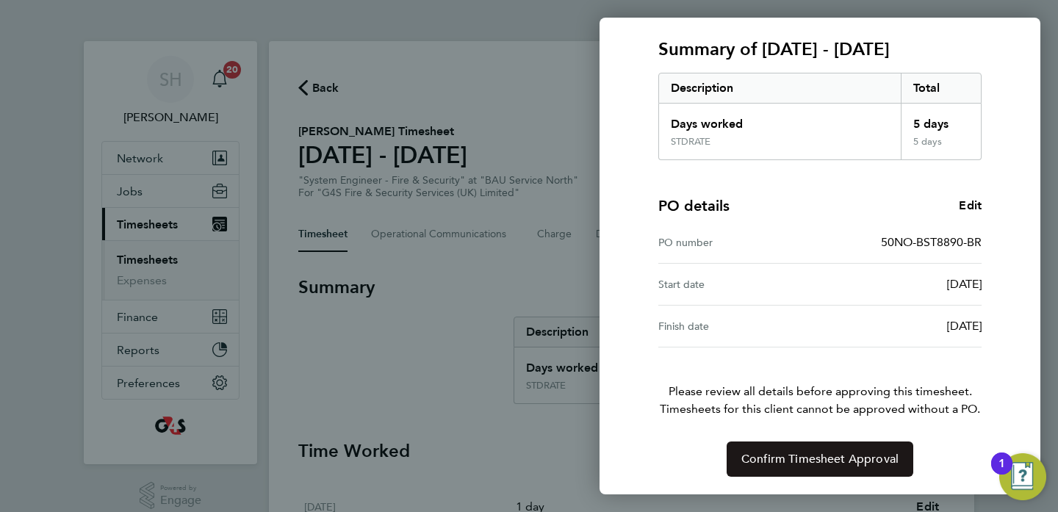
click at [816, 457] on span "Confirm Timesheet Approval" at bounding box center [819, 459] width 157 height 15
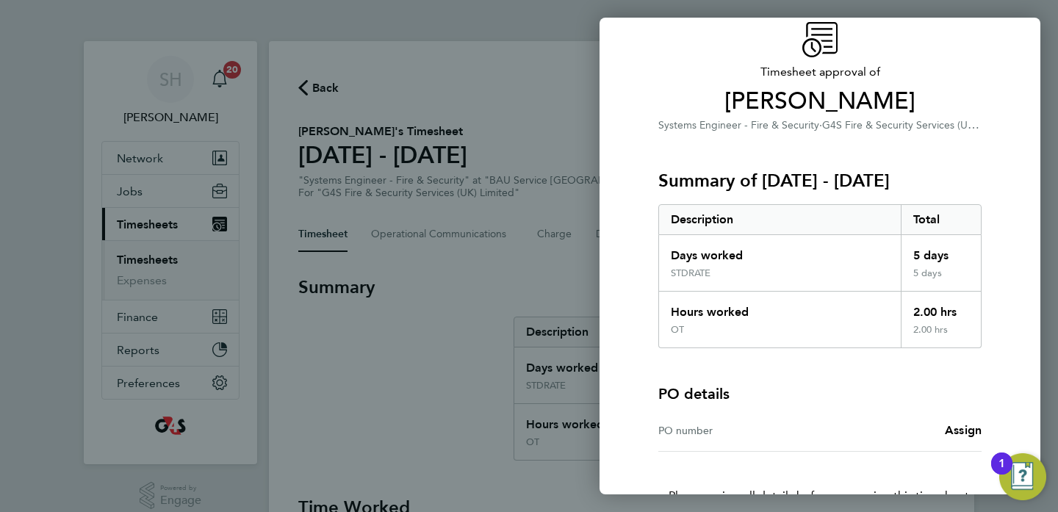
scroll to position [118, 0]
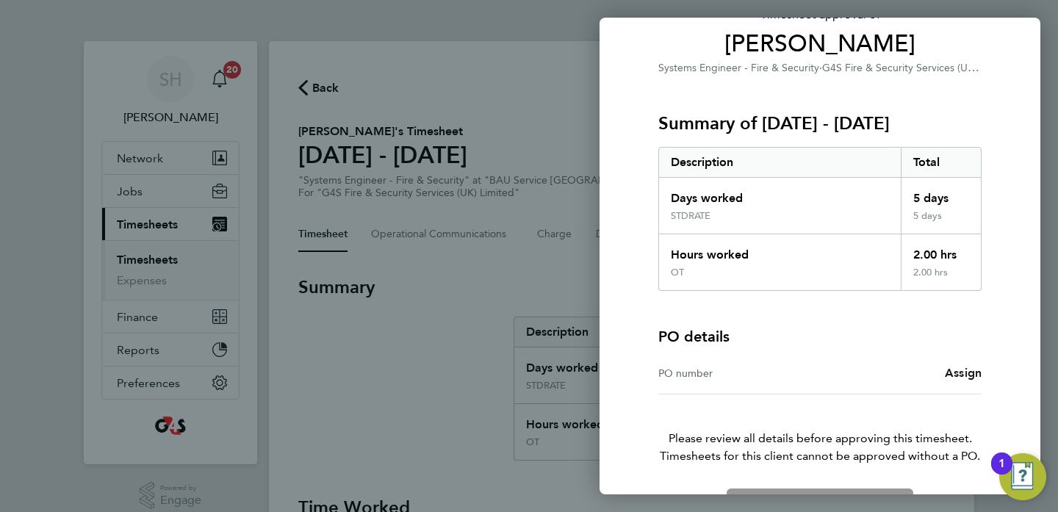
click at [959, 370] on span "Assign" at bounding box center [963, 373] width 37 height 14
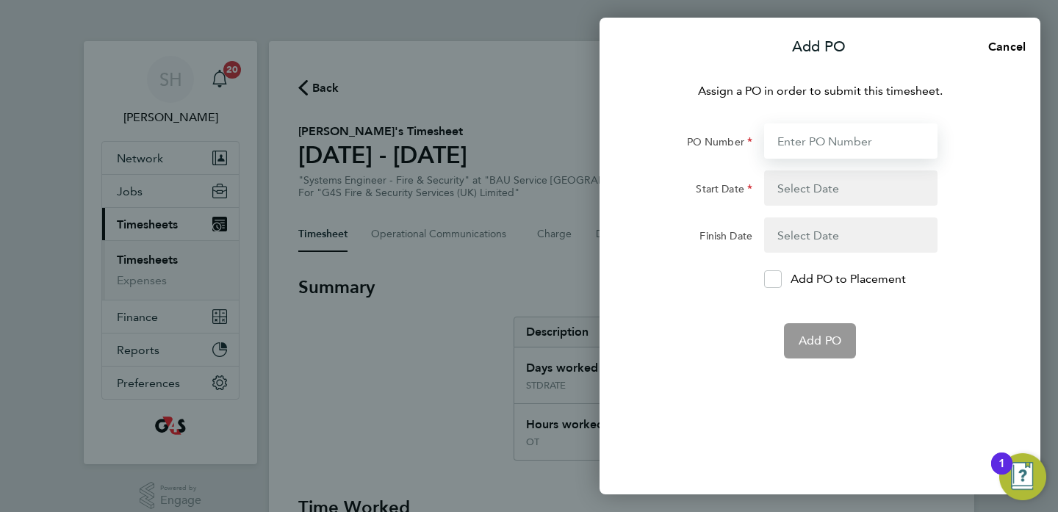
click at [795, 138] on input "PO Number" at bounding box center [850, 140] width 173 height 35
paste input "50CS-BST8891-BR"
type input "50CS-BST8891-BR"
click at [822, 198] on button "button" at bounding box center [850, 187] width 173 height 35
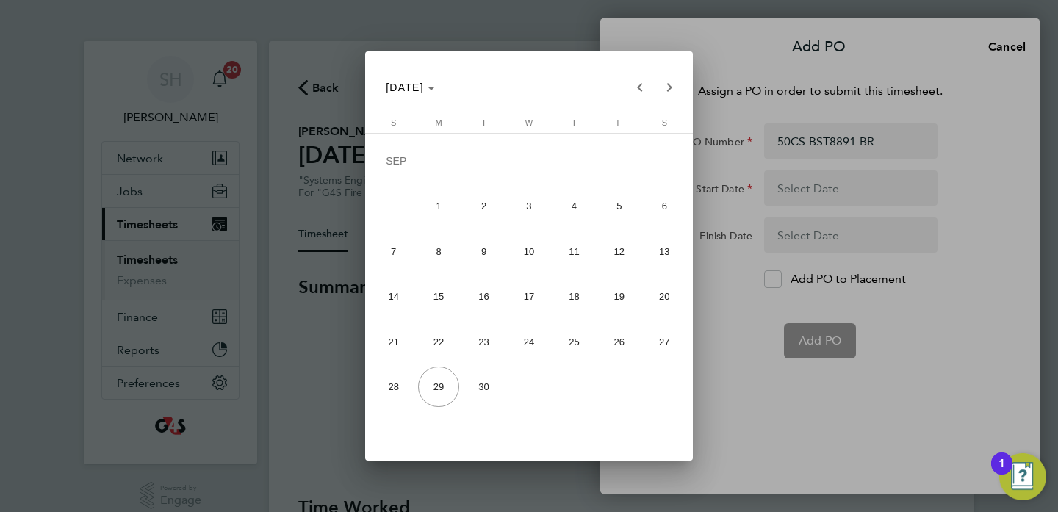
click at [436, 349] on span "22" at bounding box center [438, 342] width 40 height 40
type input "[DATE]"
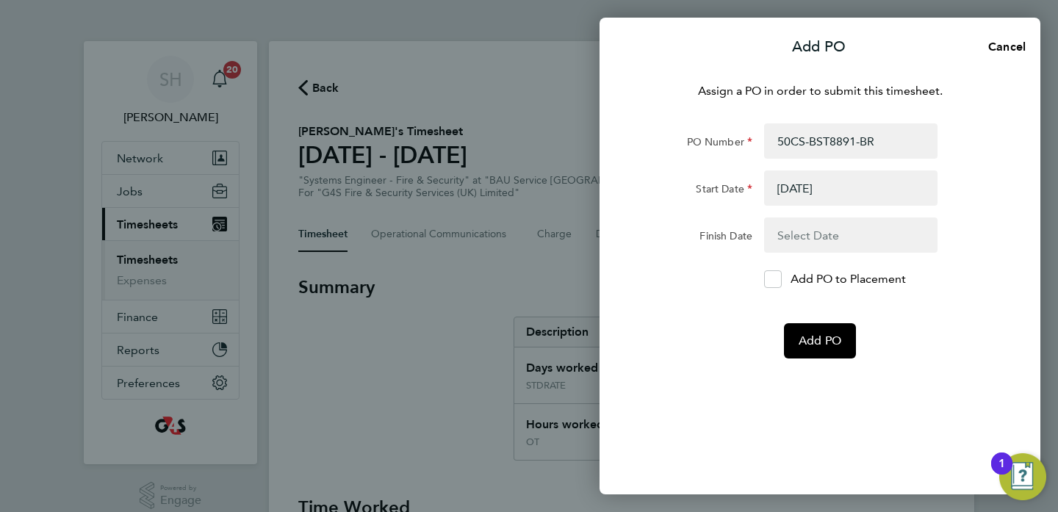
click at [796, 242] on button "button" at bounding box center [850, 235] width 173 height 35
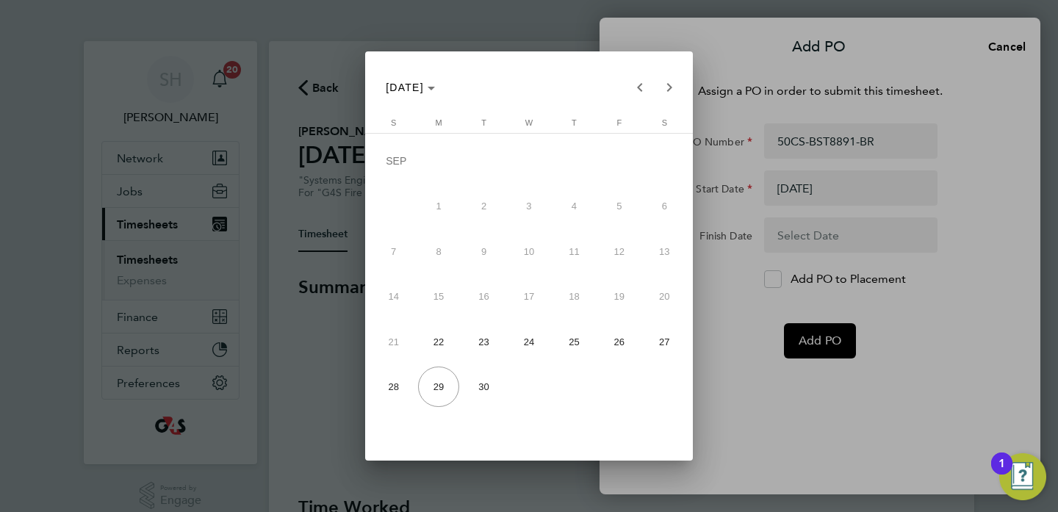
click at [389, 387] on span "28" at bounding box center [393, 387] width 40 height 40
type input "[DATE]"
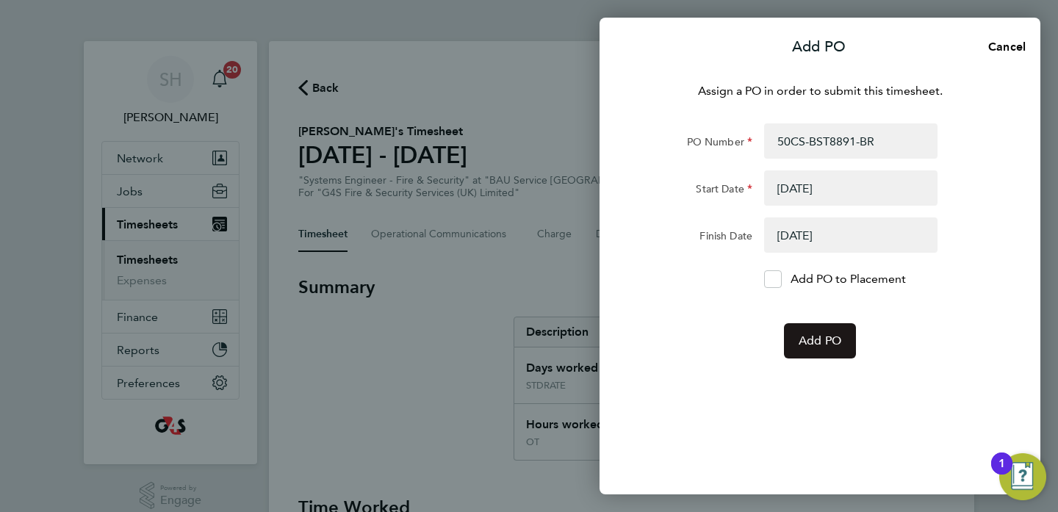
click at [818, 346] on span "Add PO" at bounding box center [820, 341] width 43 height 15
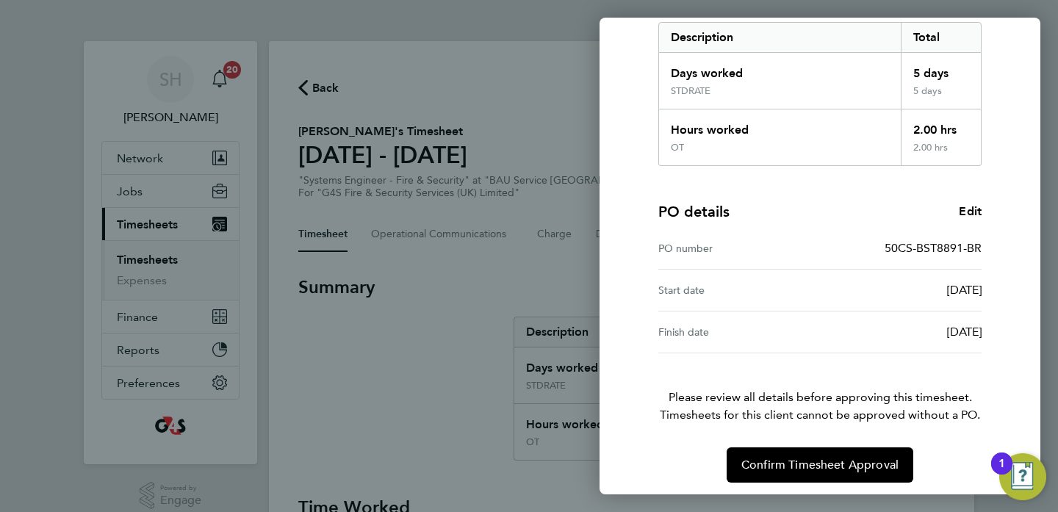
scroll to position [248, 0]
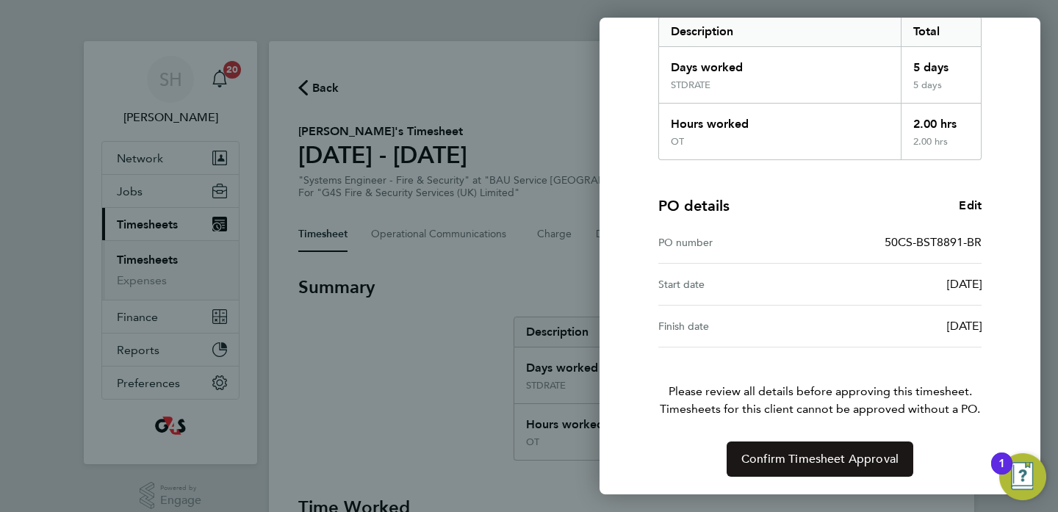
click at [811, 448] on button "Confirm Timesheet Approval" at bounding box center [820, 459] width 187 height 35
